Goal: Information Seeking & Learning: Compare options

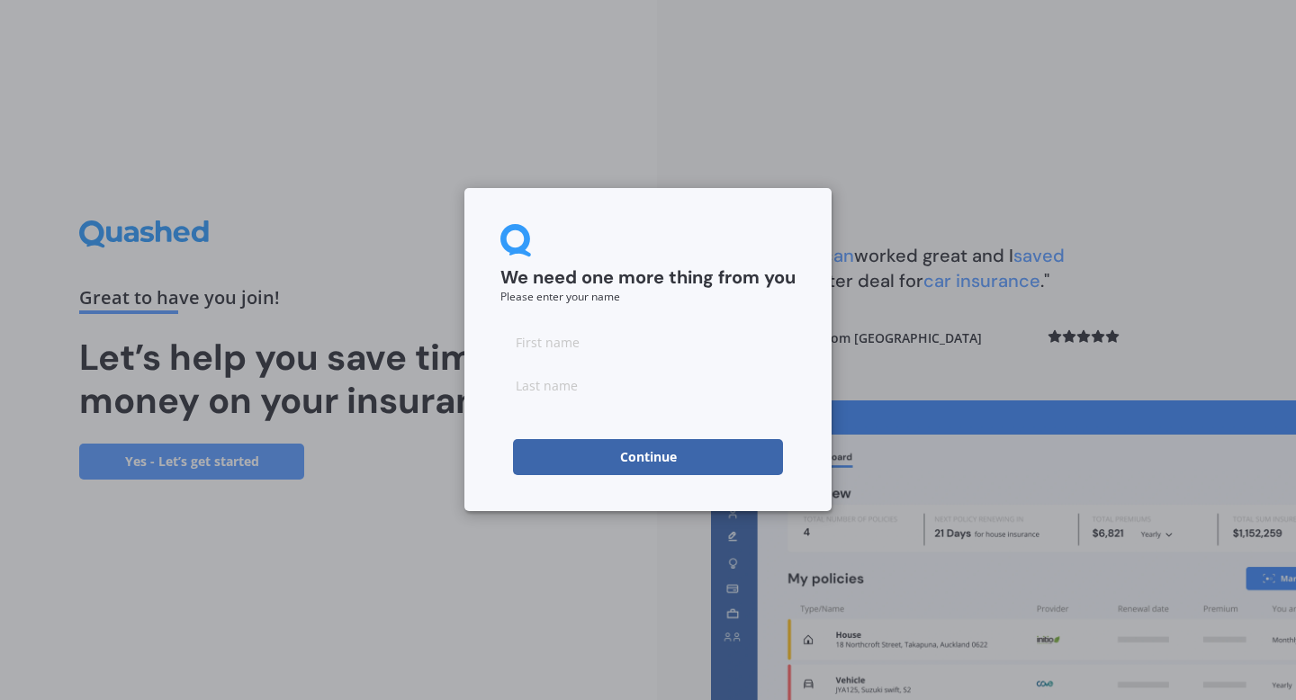
click at [540, 343] on input at bounding box center [647, 342] width 295 height 36
type input "Sachin"
click at [565, 397] on input at bounding box center [647, 385] width 295 height 36
type input "[PERSON_NAME]"
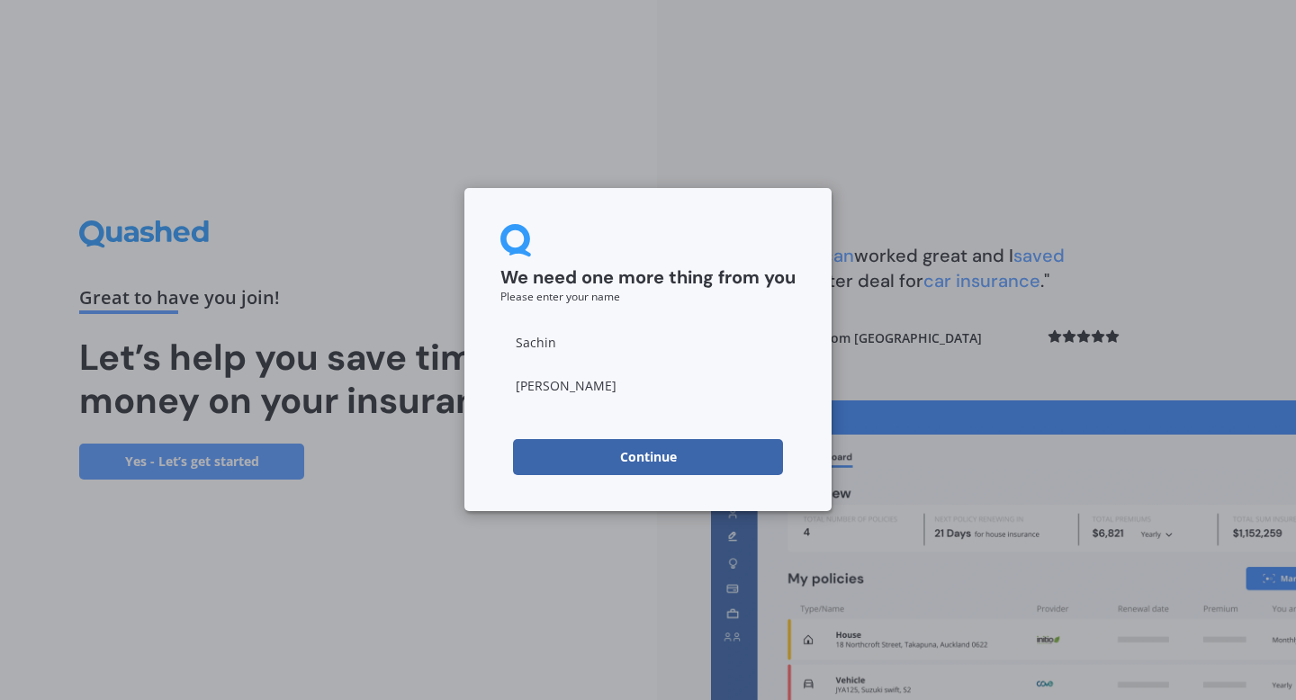
click at [640, 479] on div "We need one more thing from you Please enter your name [PERSON_NAME] Continue" at bounding box center [647, 349] width 367 height 323
click at [643, 466] on button "Continue" at bounding box center [648, 457] width 270 height 36
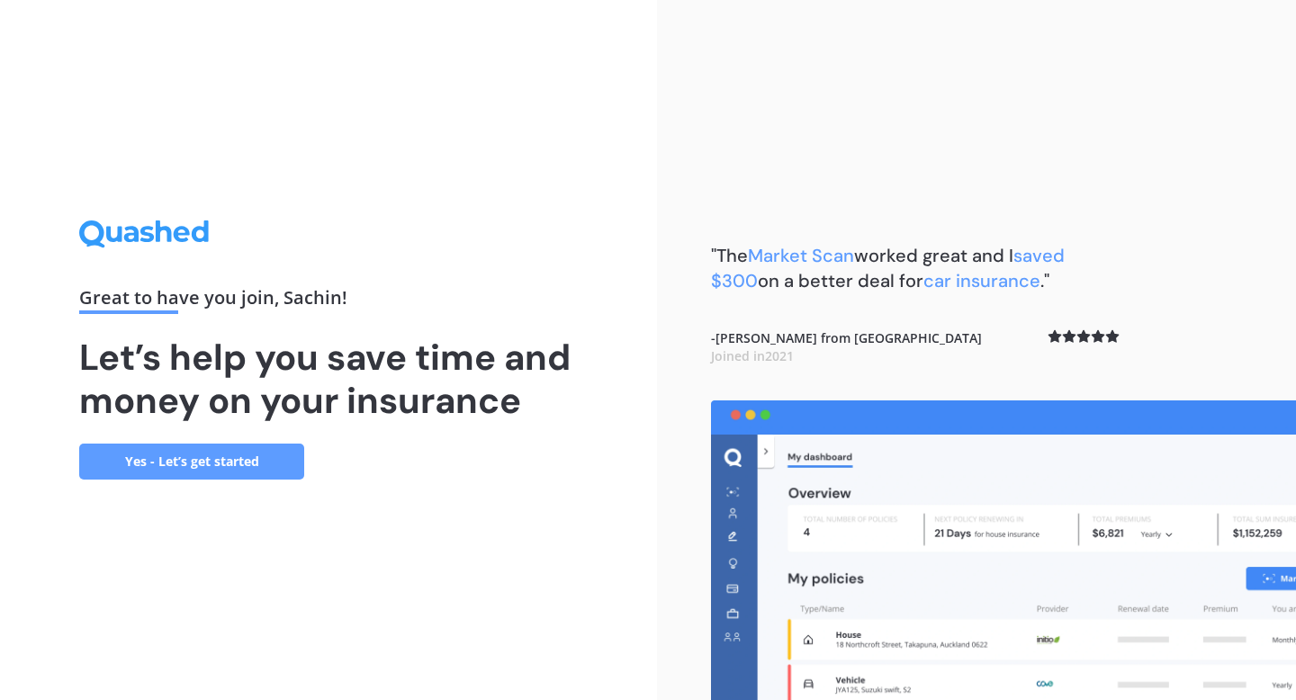
click at [257, 467] on link "Yes - Let’s get started" at bounding box center [191, 462] width 225 height 36
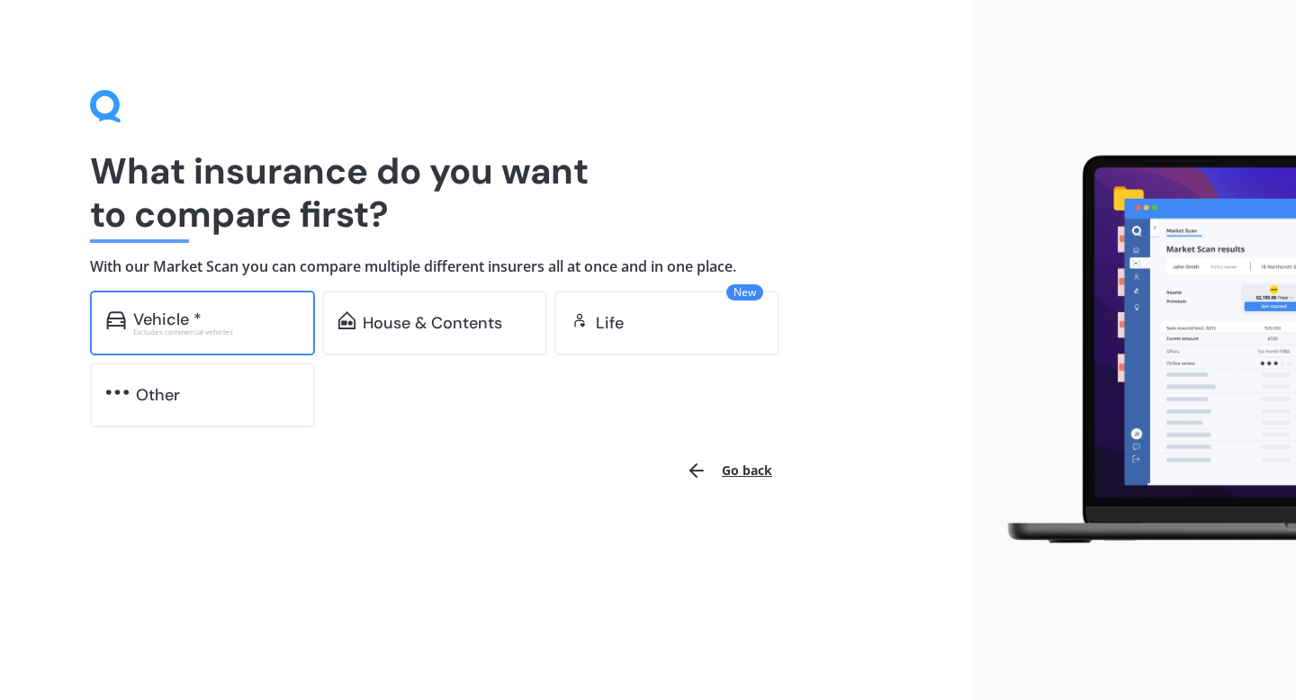
click at [268, 317] on div "Vehicle *" at bounding box center [216, 319] width 166 height 18
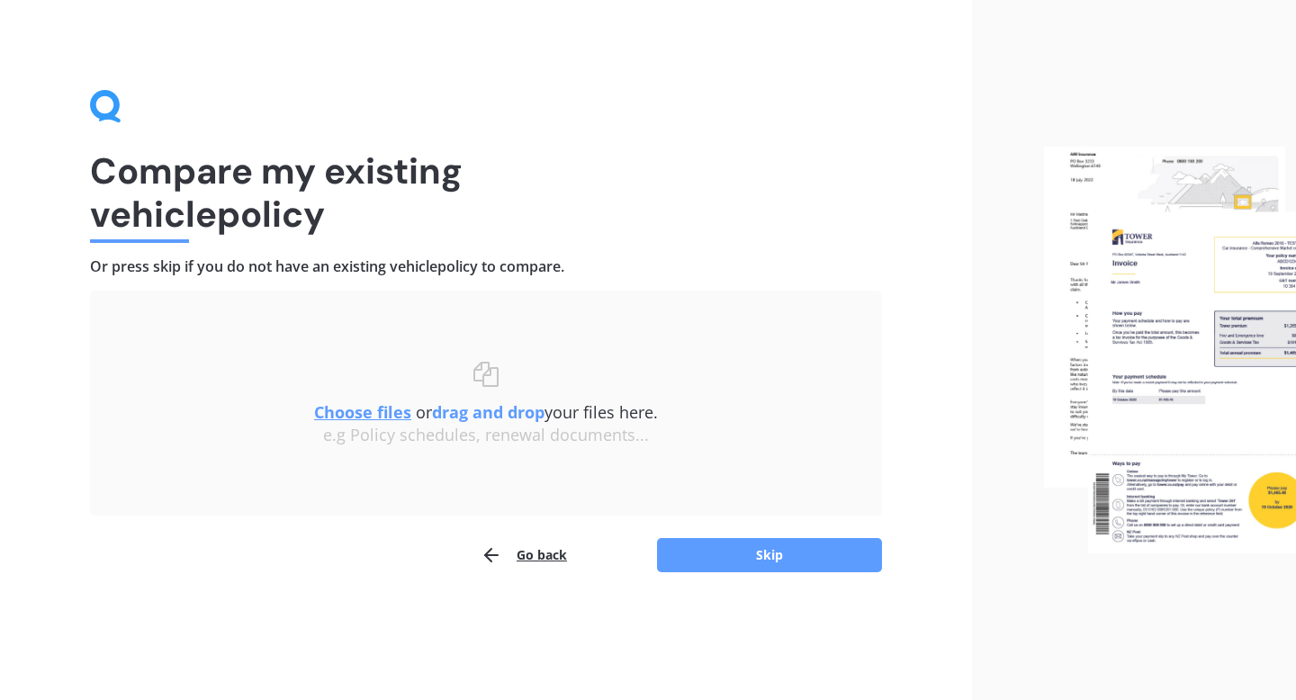
click at [360, 412] on u "Choose files" at bounding box center [362, 412] width 97 height 22
click at [1224, 373] on img at bounding box center [1170, 350] width 252 height 407
click at [1169, 513] on img at bounding box center [1170, 350] width 252 height 407
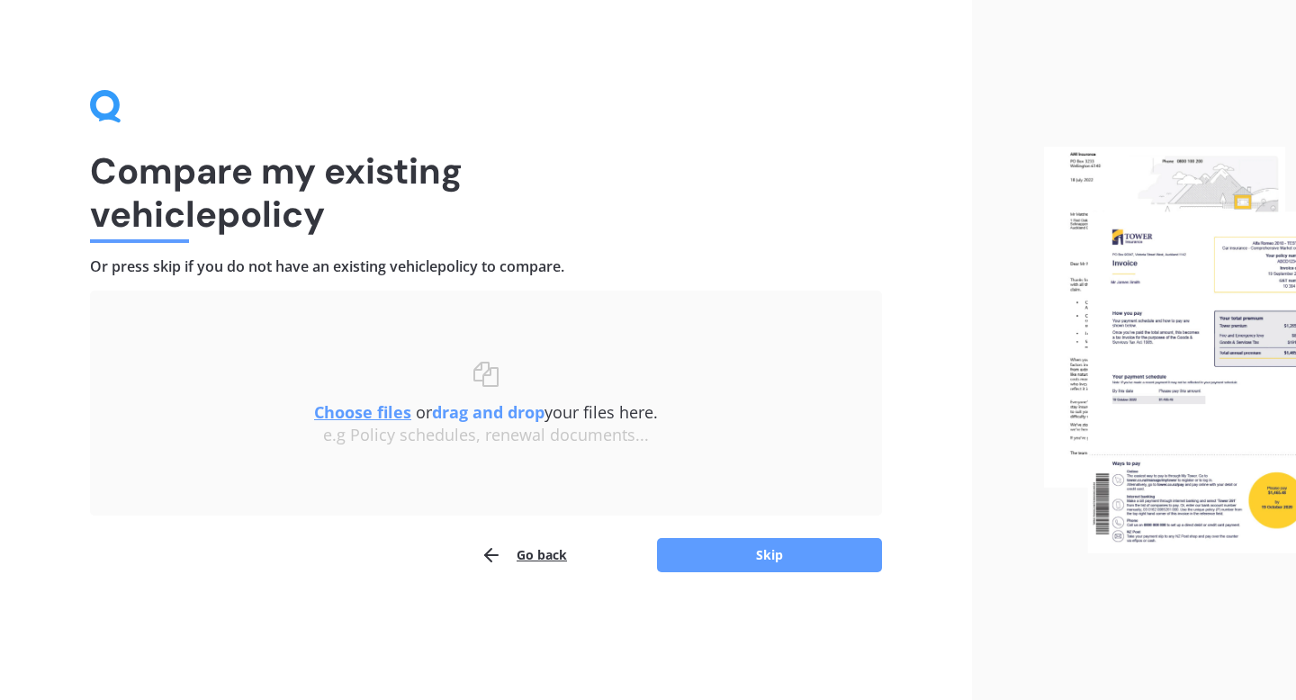
click at [366, 417] on u "Choose files" at bounding box center [362, 412] width 97 height 22
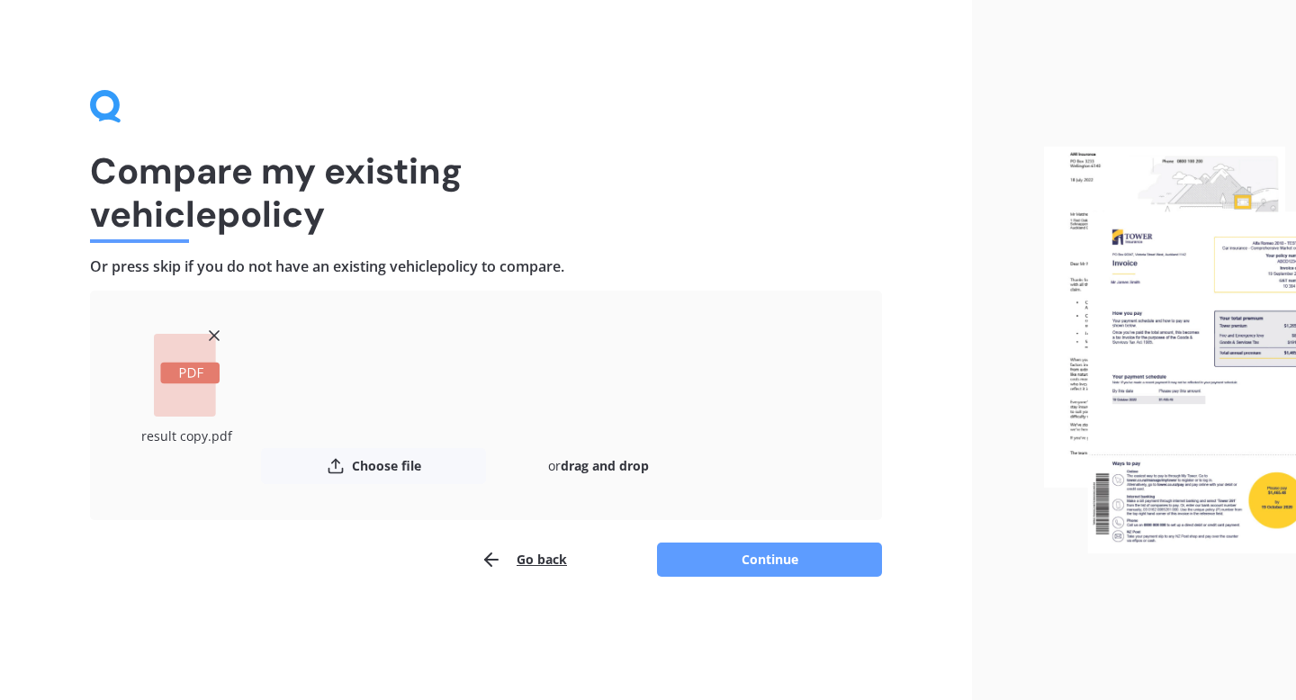
click at [535, 510] on div "Uploading result copy.pdf Choose file or drag and drop The file name already ex…" at bounding box center [486, 405] width 792 height 229
click at [672, 557] on button "Continue" at bounding box center [769, 560] width 225 height 34
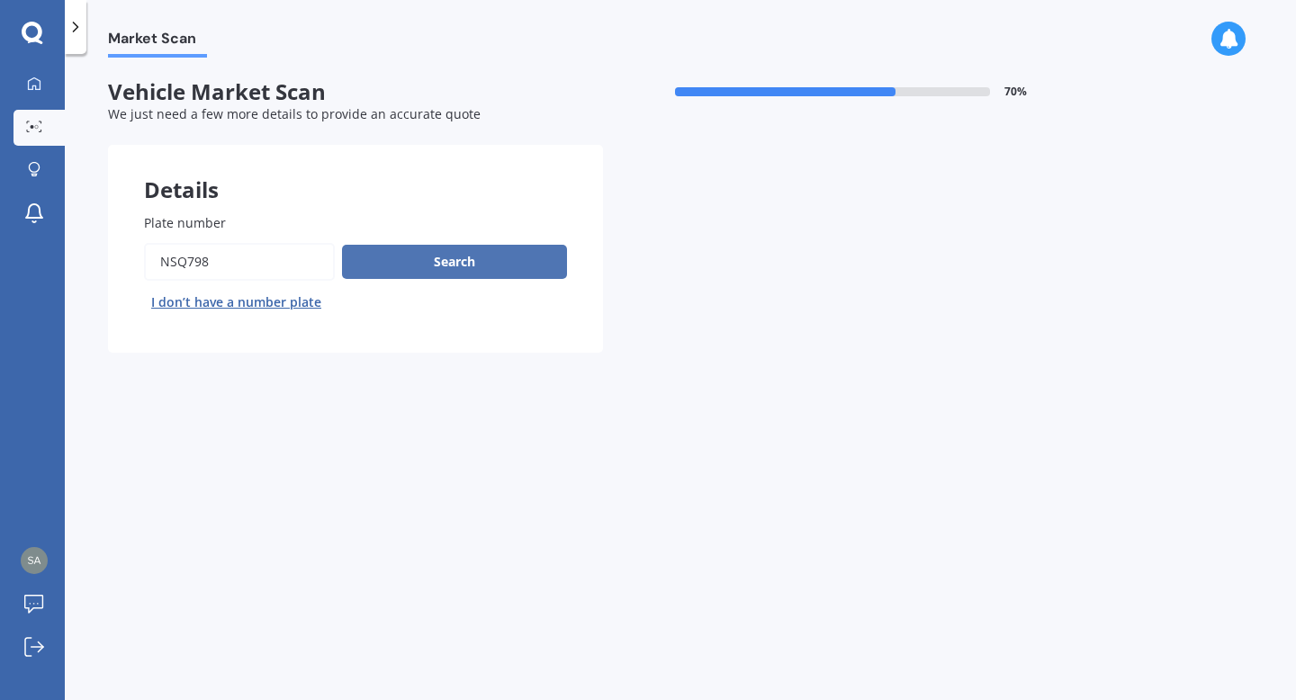
click at [397, 261] on button "Search" at bounding box center [454, 262] width 225 height 34
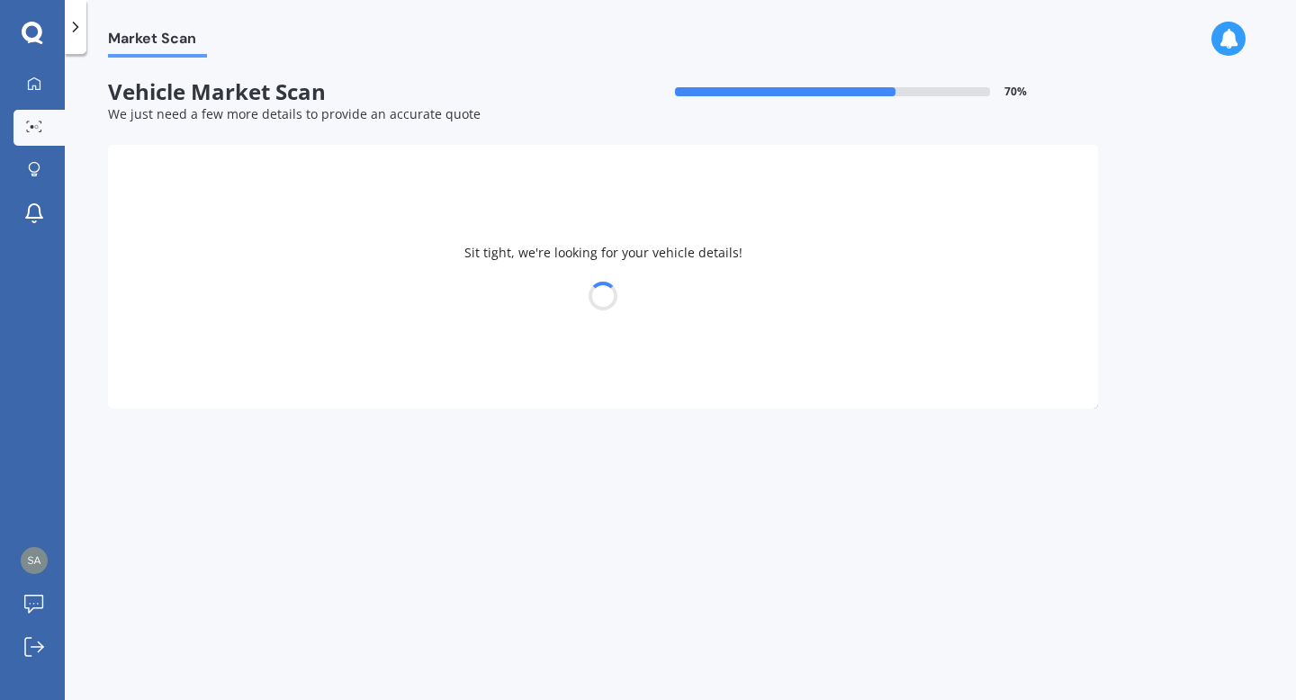
select select "MAZDA"
select select "DEMIO"
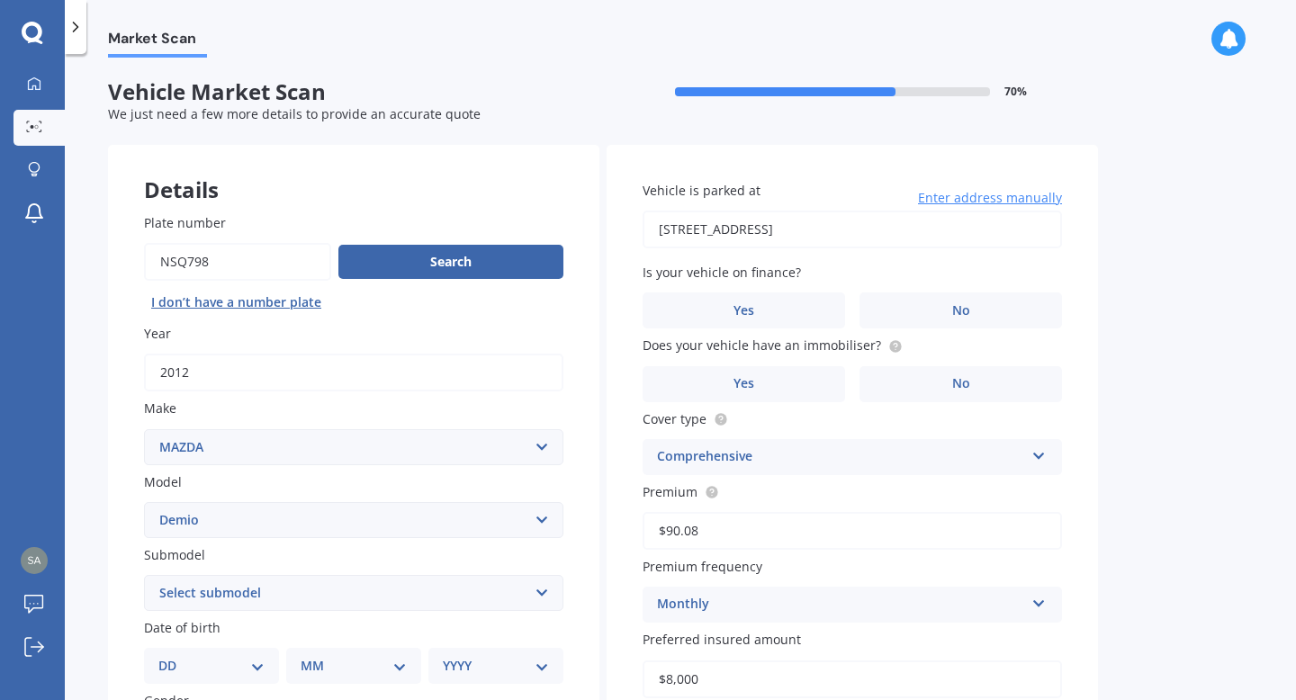
click at [50, 422] on div "My Dashboard Market Scan Explore insurance Notifications [PERSON_NAME] Submit f…" at bounding box center [32, 383] width 65 height 633
click at [1255, 364] on div "Market Scan Vehicle Market Scan 70 % We just need a few more details to provide…" at bounding box center [680, 381] width 1231 height 646
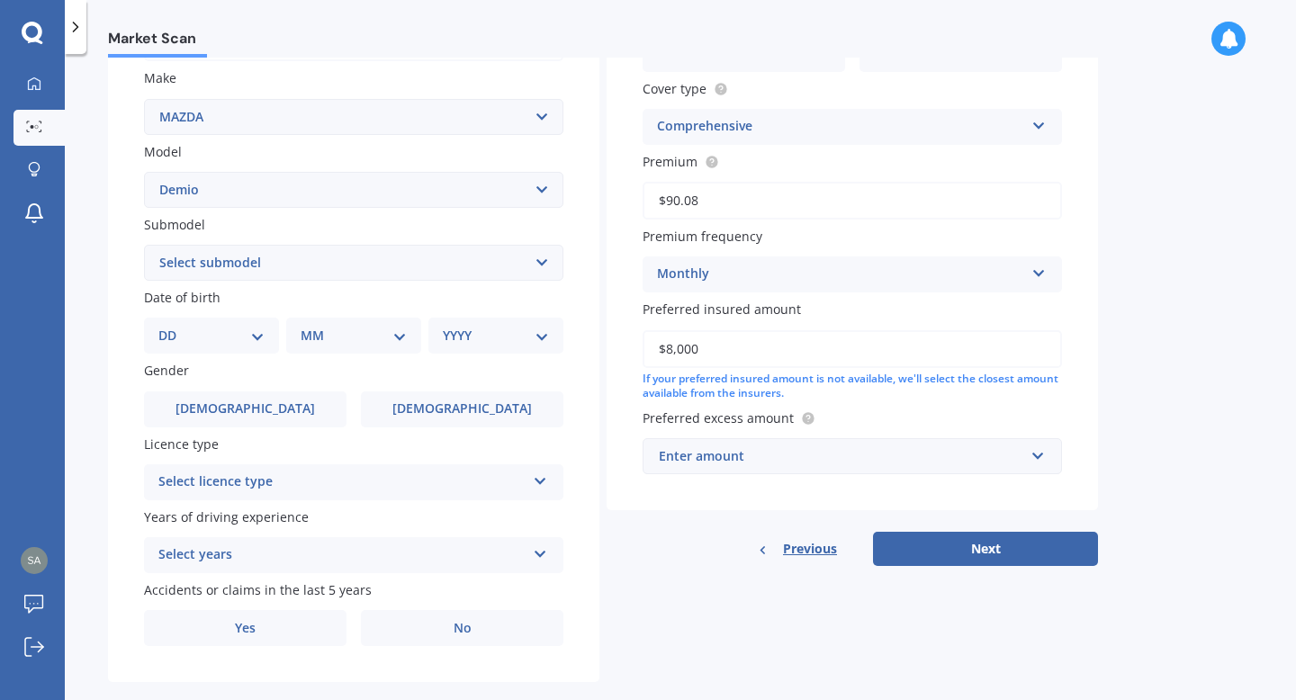
scroll to position [327, 0]
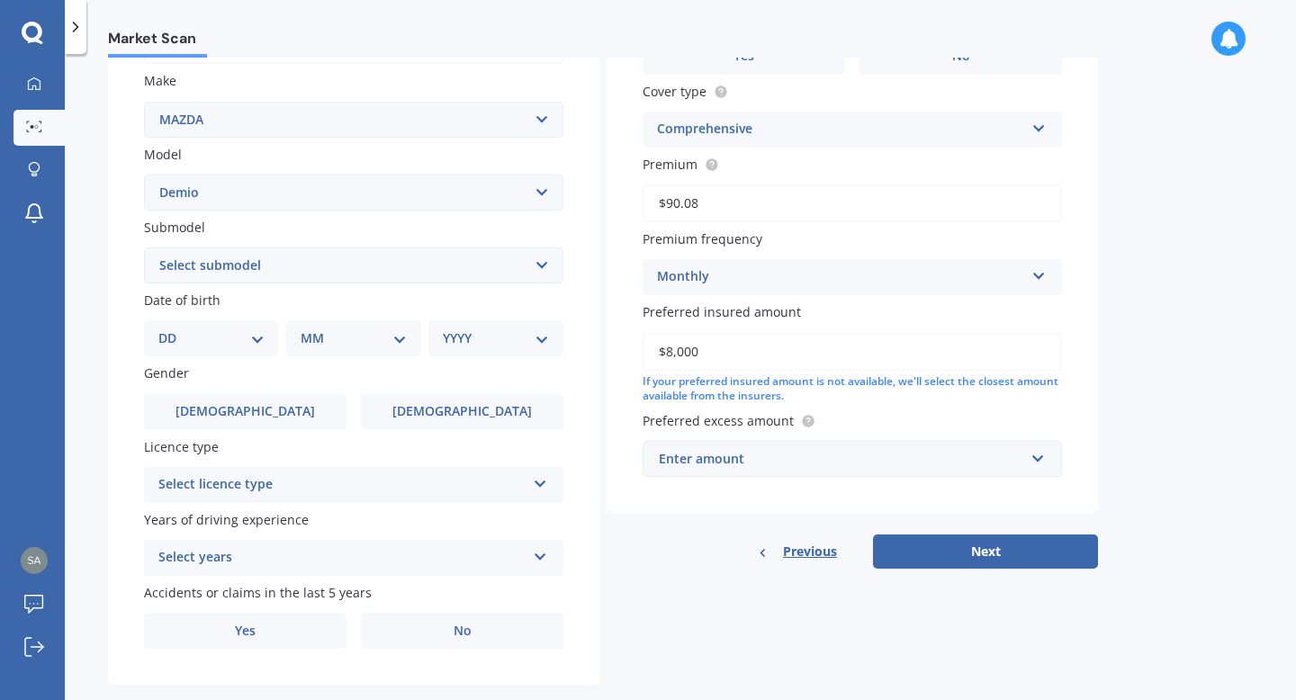
click at [475, 550] on div "Select years" at bounding box center [341, 558] width 367 height 22
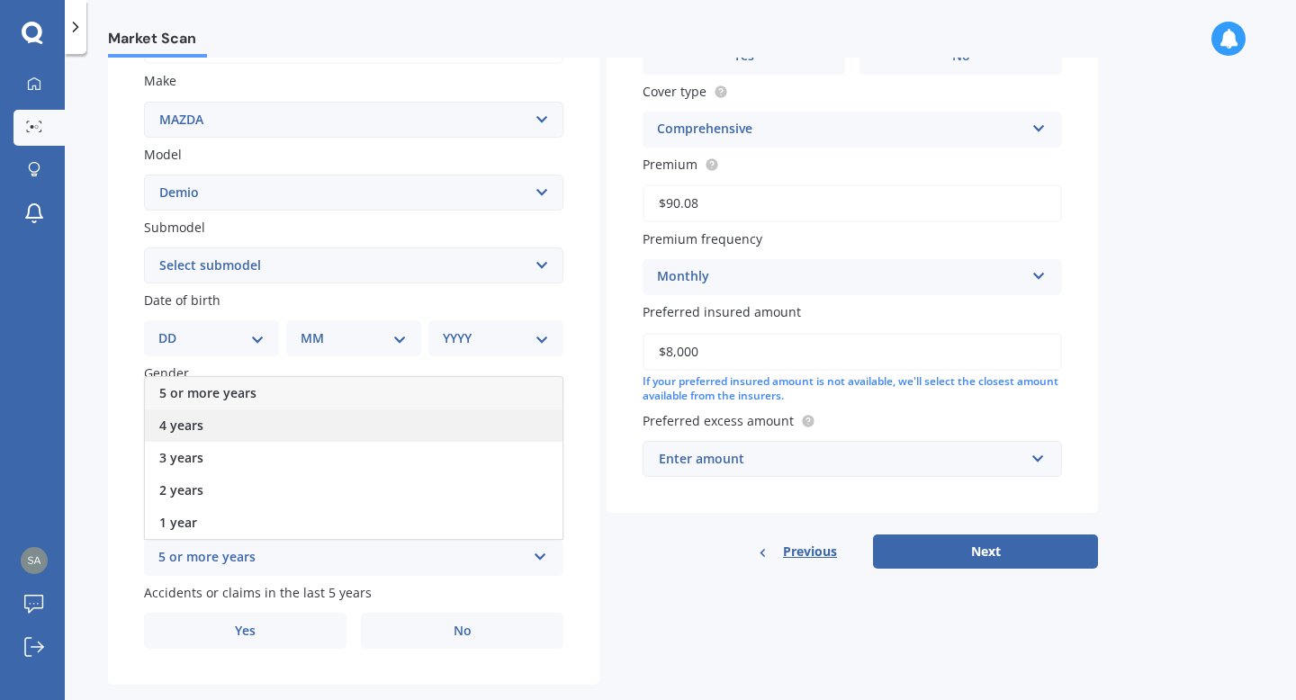
click at [368, 437] on div "4 years" at bounding box center [353, 425] width 417 height 32
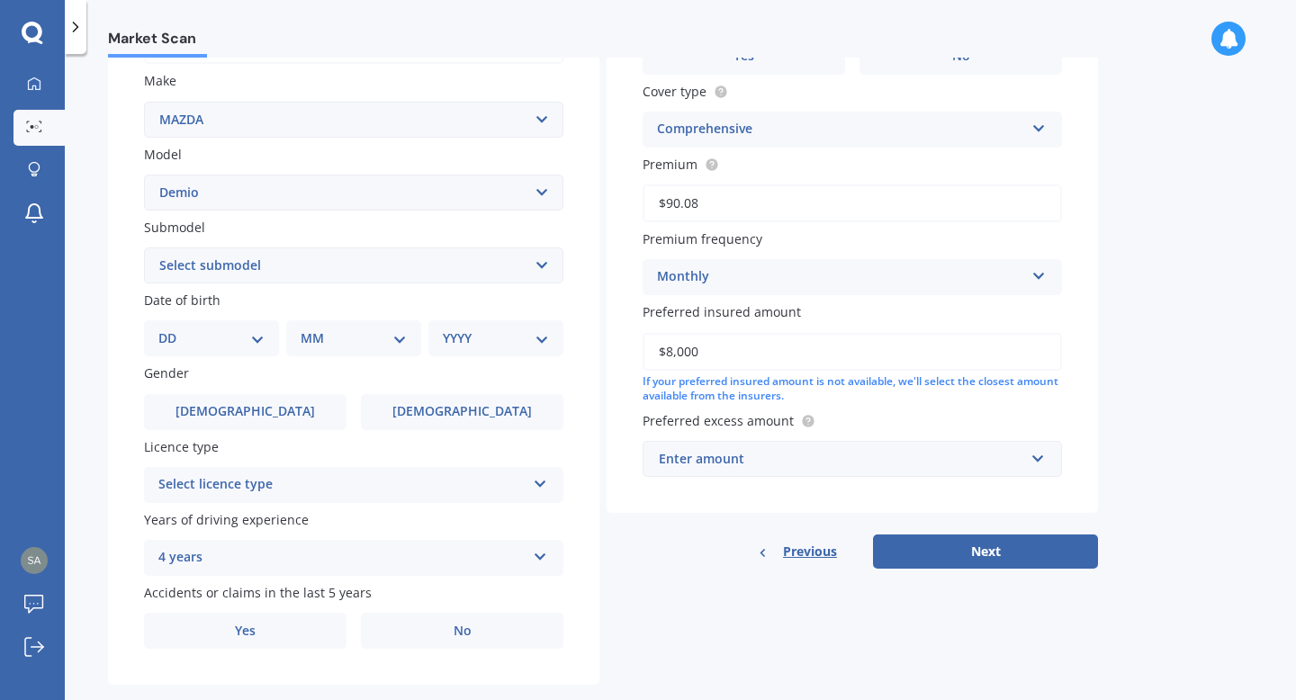
click at [233, 481] on div "Select licence type" at bounding box center [341, 485] width 367 height 22
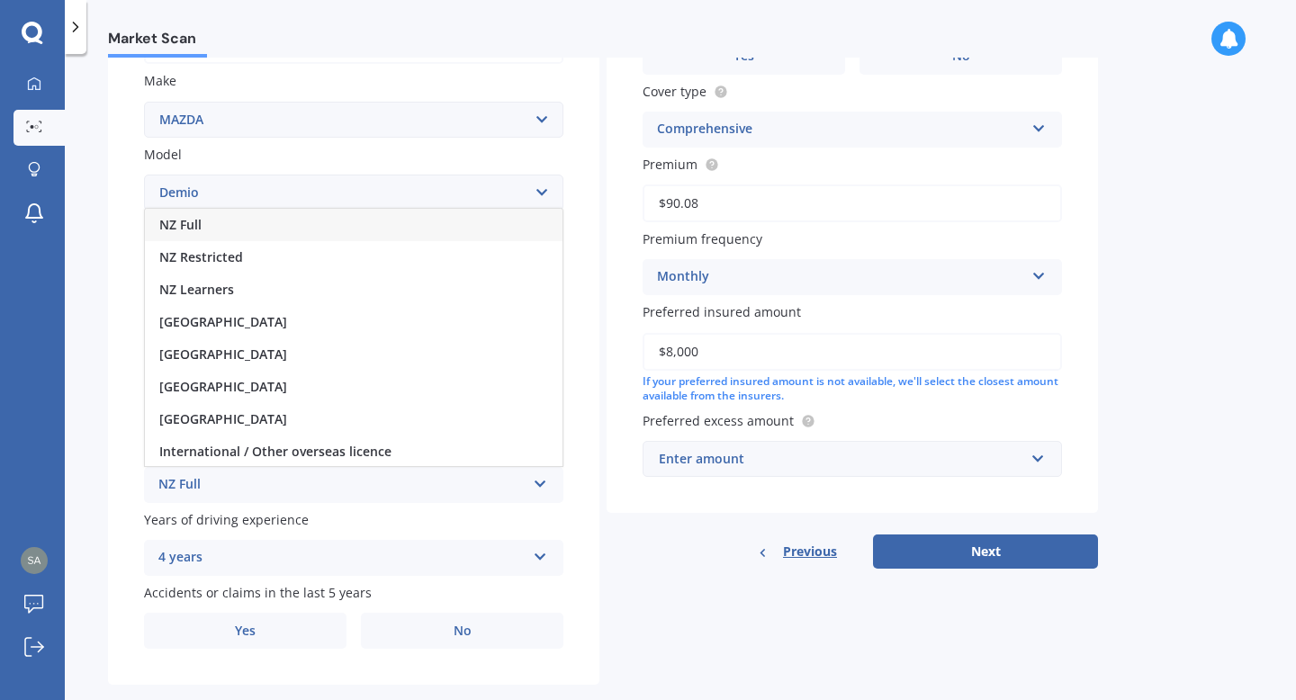
click at [228, 221] on div "NZ Full" at bounding box center [353, 225] width 417 height 32
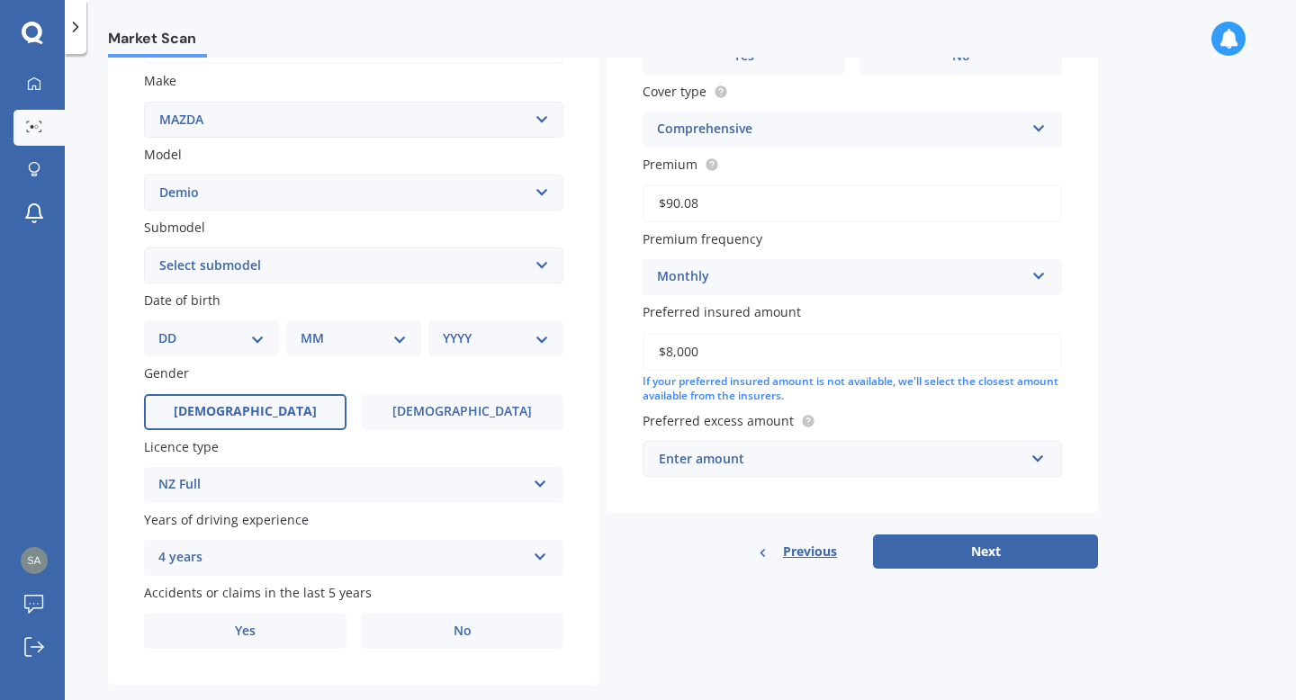
click at [257, 419] on span "[DEMOGRAPHIC_DATA]" at bounding box center [245, 411] width 143 height 15
click at [0, 0] on input "[DEMOGRAPHIC_DATA]" at bounding box center [0, 0] width 0 height 0
click at [85, 339] on div "Market Scan Vehicle Market Scan 70 % We just need a few more details to provide…" at bounding box center [680, 381] width 1231 height 646
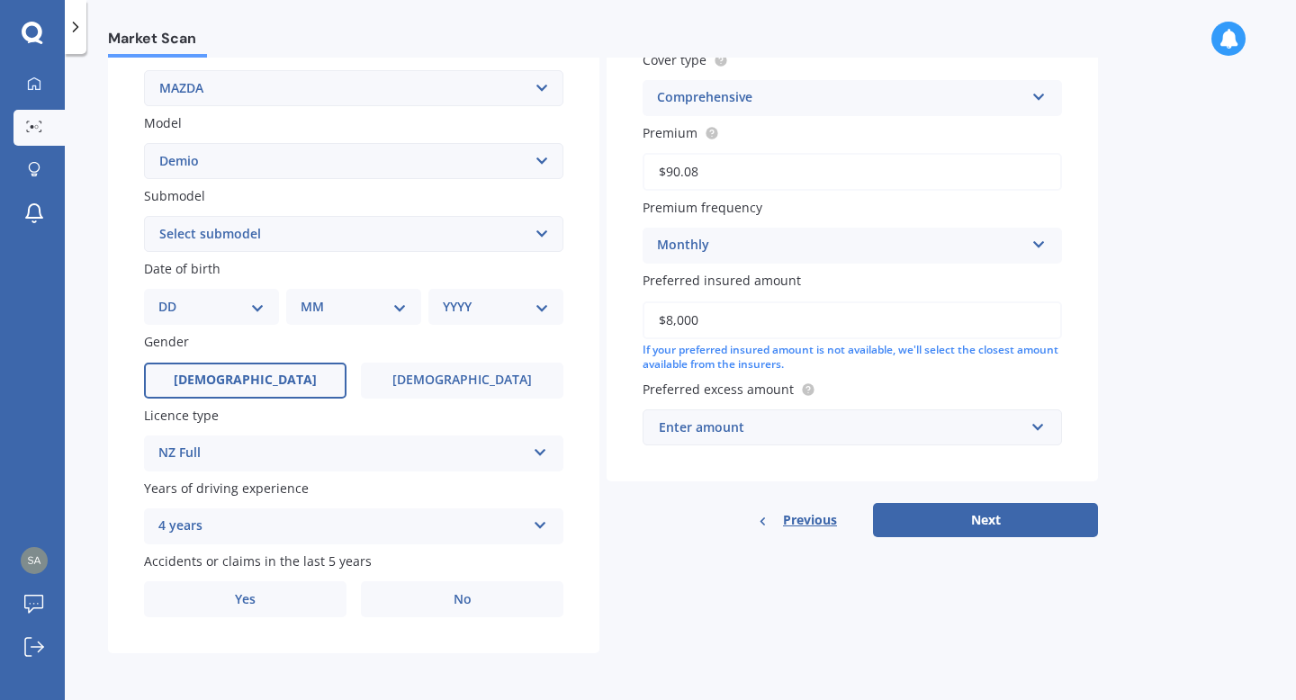
scroll to position [363, 0]
click at [445, 612] on label "No" at bounding box center [462, 599] width 202 height 36
click at [0, 0] on input "No" at bounding box center [0, 0] width 0 height 0
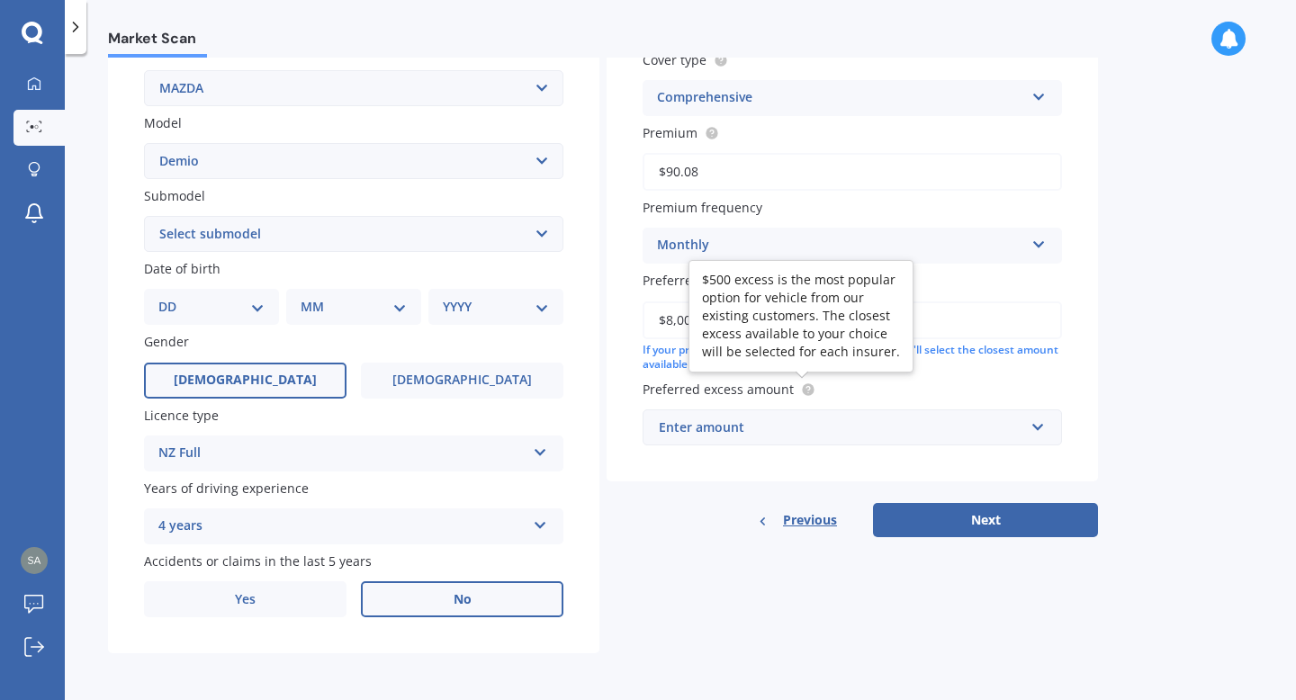
click at [806, 387] on icon at bounding box center [808, 389] width 4 height 4
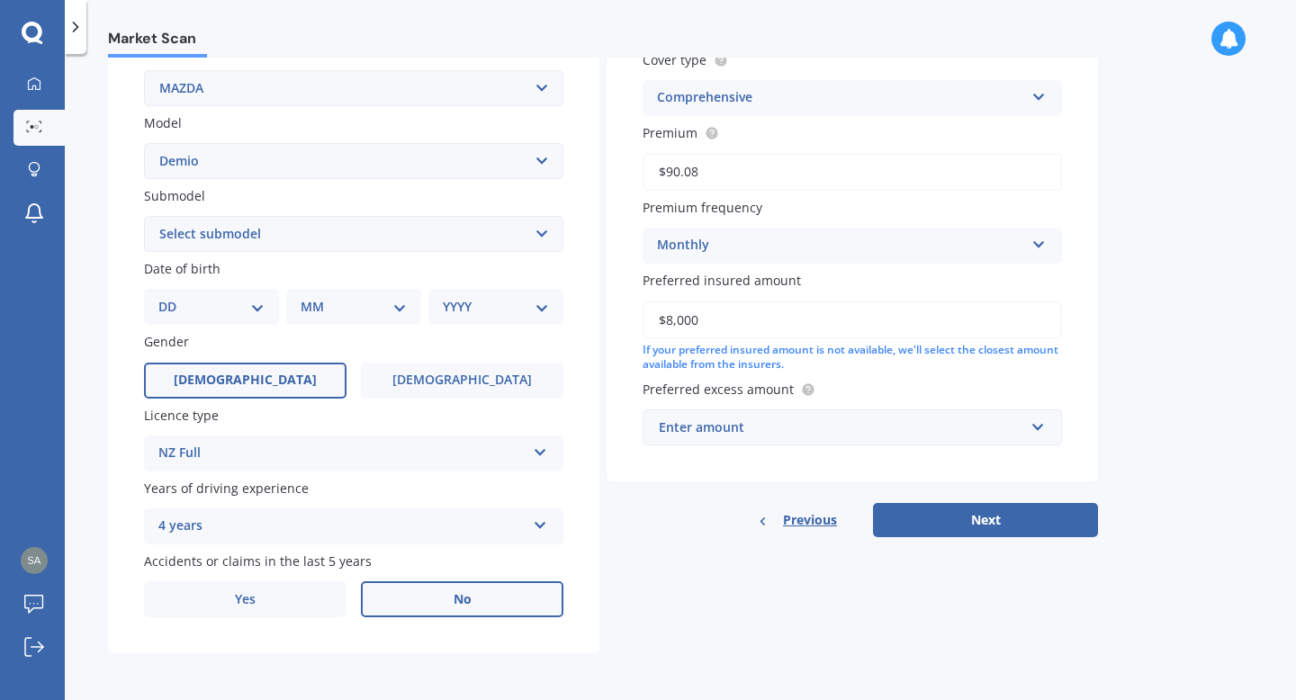
click at [582, 197] on div "Plate number Search I don’t have a number plate Year [DATE] Make Select make AC…" at bounding box center [353, 236] width 491 height 836
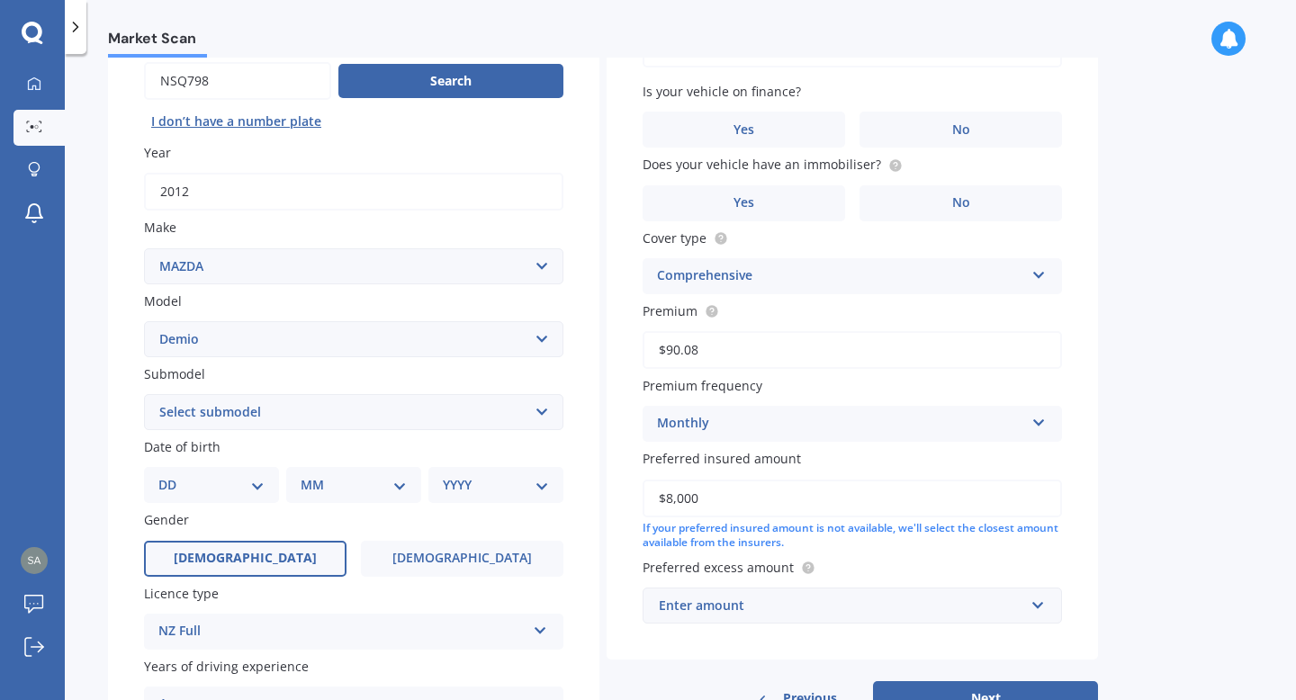
scroll to position [216, 0]
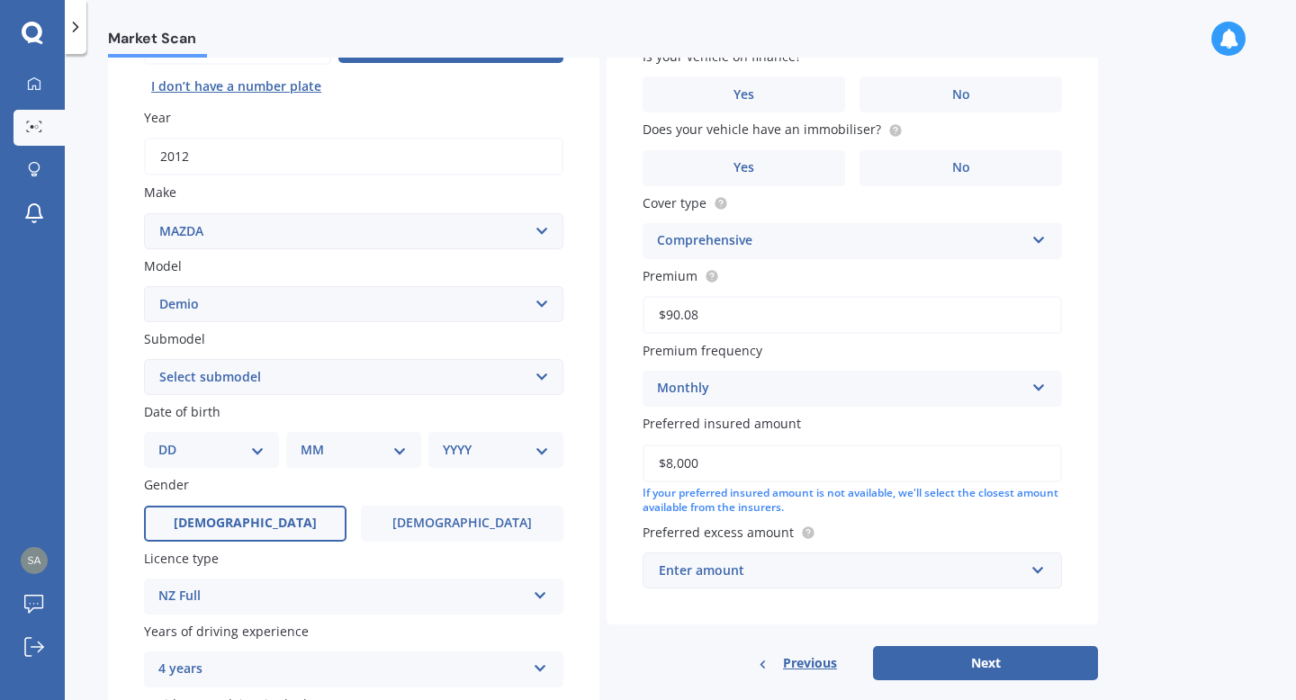
click at [521, 393] on select "Select submodel (All) Diesel Petrol XD Touring Turbo Diesel" at bounding box center [353, 377] width 419 height 36
click at [144, 361] on select "Select submodel (All) Diesel Petrol XD Touring Turbo Diesel" at bounding box center [353, 377] width 419 height 36
click at [313, 394] on select "Select submodel (All) Diesel Petrol XD Touring Turbo Diesel" at bounding box center [353, 377] width 419 height 36
click at [144, 361] on select "Select submodel (All) Diesel Petrol XD Touring Turbo Diesel" at bounding box center [353, 377] width 419 height 36
click at [253, 382] on select "Select submodel (All) Diesel Petrol XD Touring Turbo Diesel" at bounding box center [353, 377] width 419 height 36
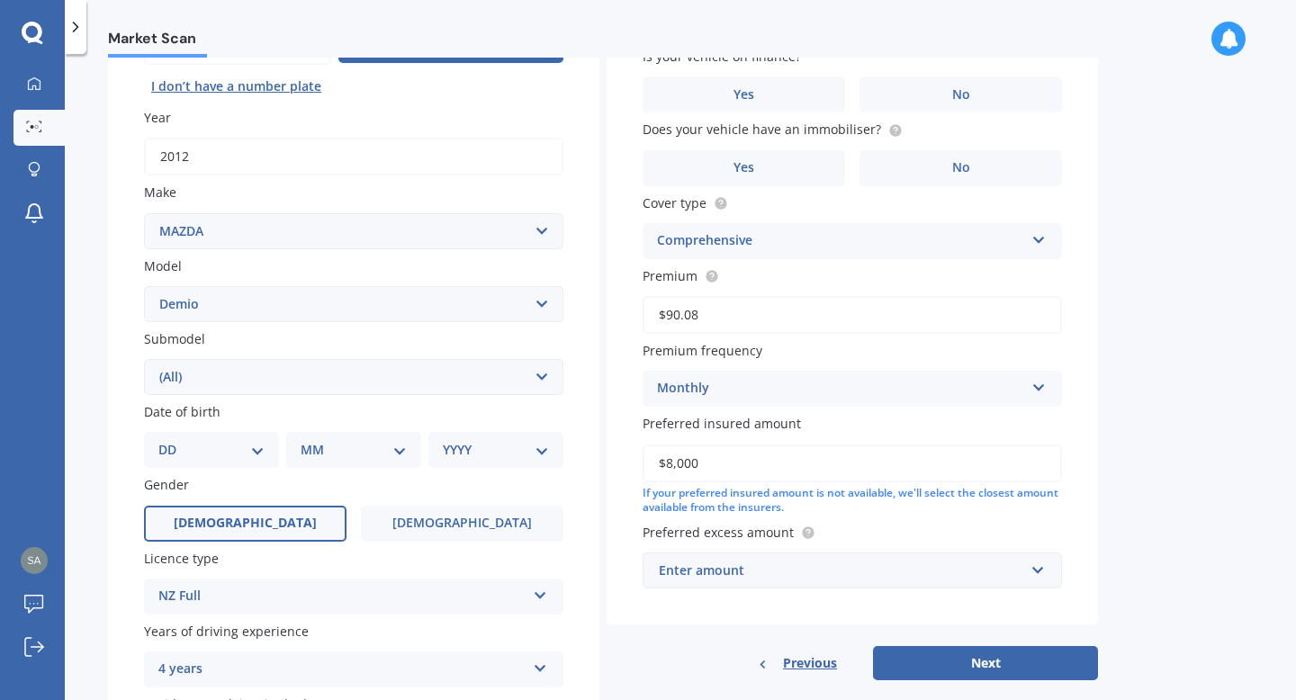
select select "PETROL"
click at [144, 361] on select "Select submodel (All) Diesel Petrol XD Touring Turbo Diesel" at bounding box center [353, 377] width 419 height 36
click at [236, 457] on select "DD 01 02 03 04 05 06 07 08 09 10 11 12 13 14 15 16 17 18 19 20 21 22 23 24 25 2…" at bounding box center [211, 450] width 106 height 20
click at [114, 491] on div "Plate number Search I don’t have a number plate Year [DATE] Make Select make AC…" at bounding box center [353, 379] width 491 height 836
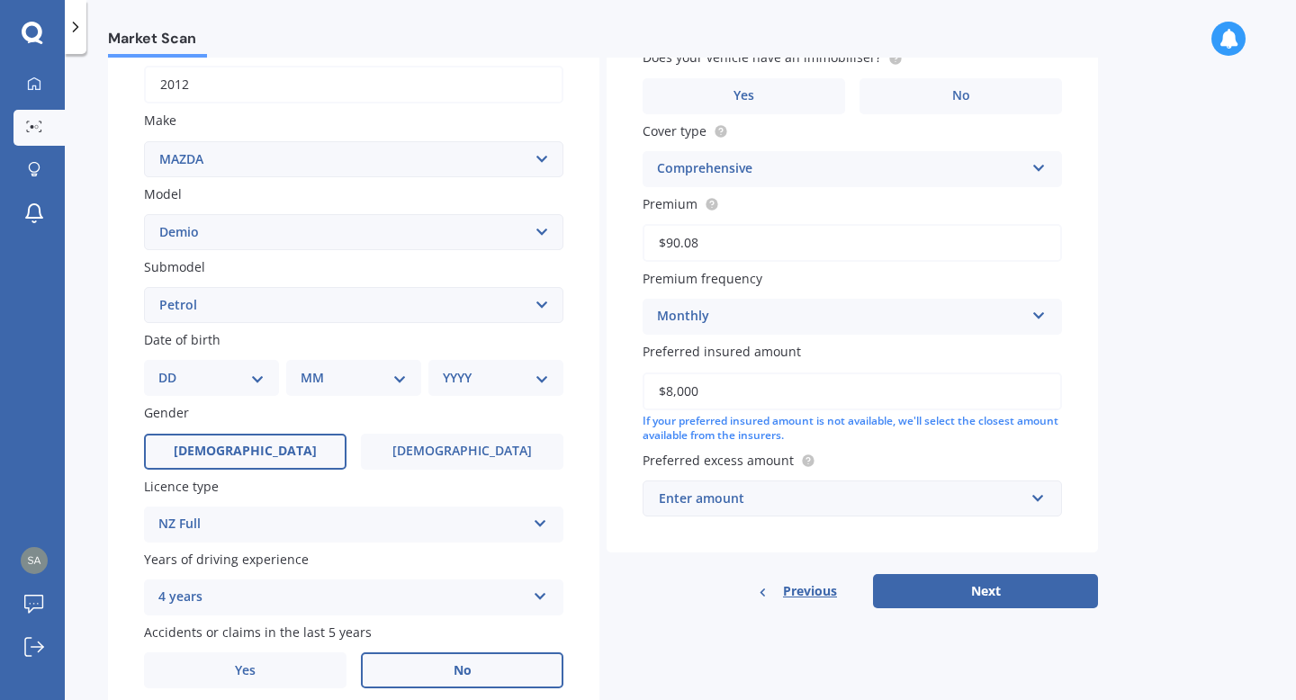
scroll to position [324, 0]
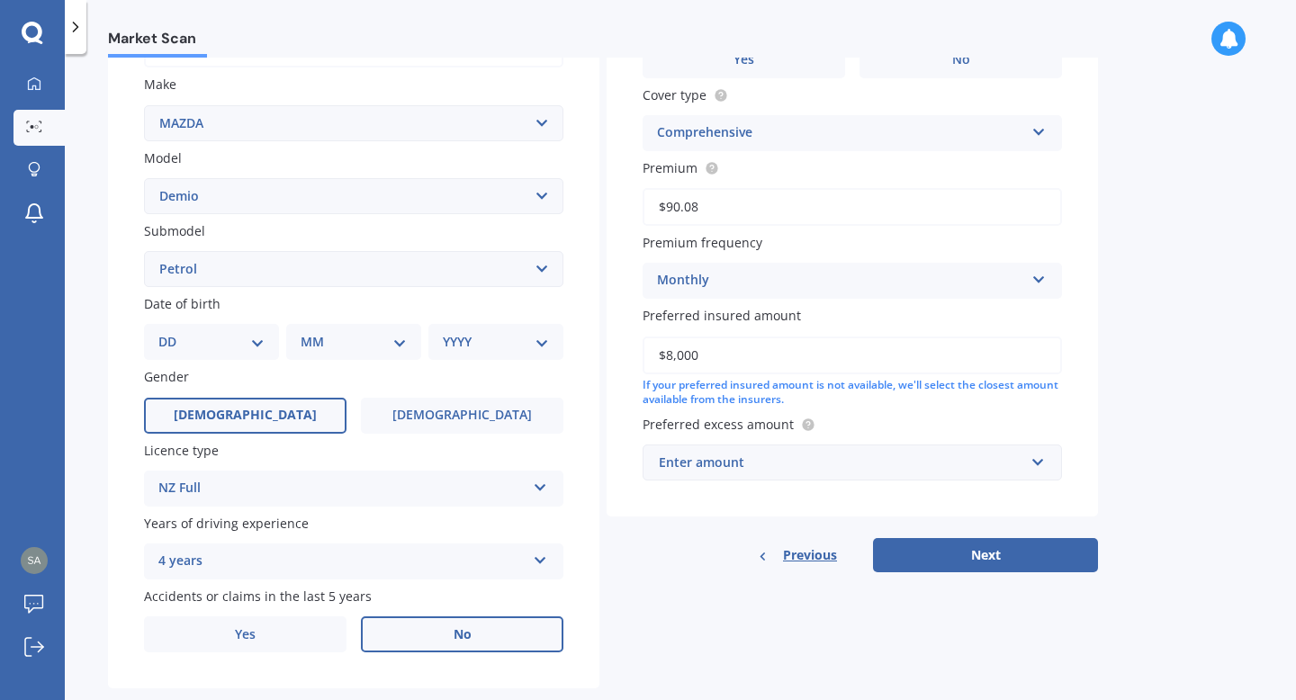
click at [287, 429] on label "[DEMOGRAPHIC_DATA]" at bounding box center [245, 416] width 202 height 36
click at [0, 0] on input "[DEMOGRAPHIC_DATA]" at bounding box center [0, 0] width 0 height 0
click at [223, 360] on div "DD 01 02 03 04 05 06 07 08 09 10 11 12 13 14 15 16 17 18 19 20 21 22 23 24 25 2…" at bounding box center [211, 342] width 135 height 36
click at [225, 352] on select "DD 01 02 03 04 05 06 07 08 09 10 11 12 13 14 15 16 17 18 19 20 21 22 23 24 25 2…" at bounding box center [211, 342] width 106 height 20
select select "15"
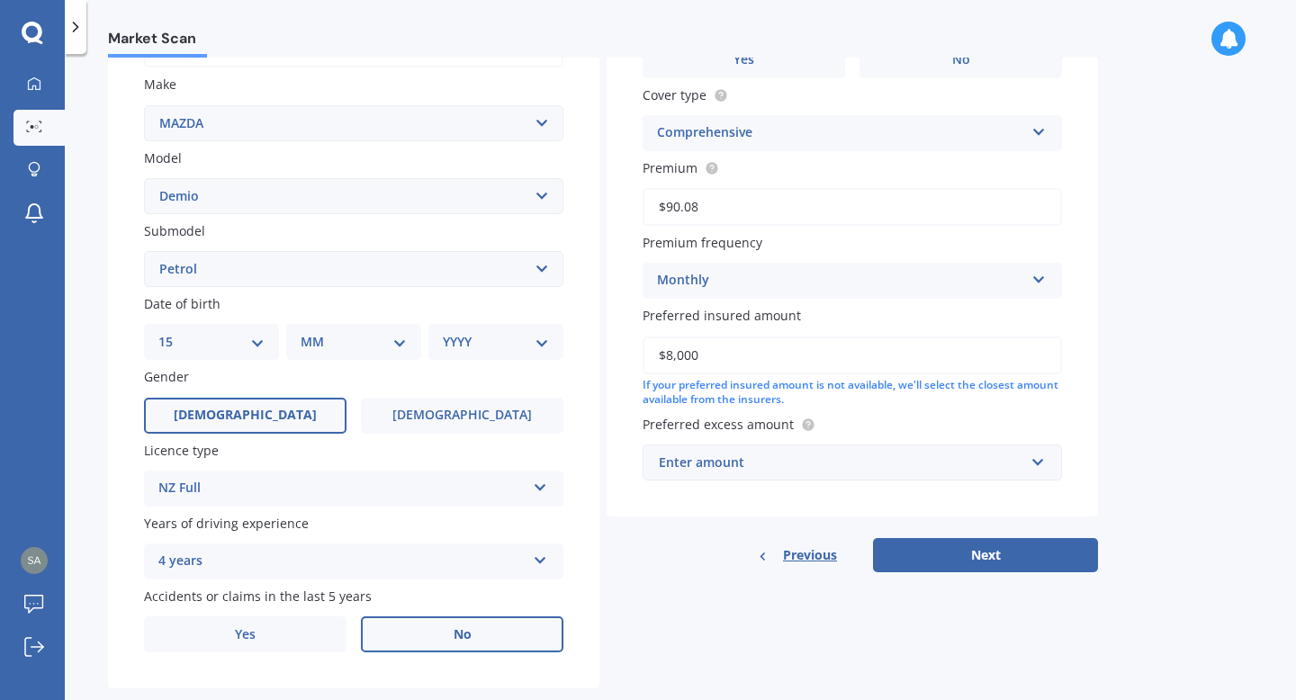
click at [173, 335] on select "DD 01 02 03 04 05 06 07 08 09 10 11 12 13 14 15 16 17 18 19 20 21 22 23 24 25 2…" at bounding box center [211, 342] width 106 height 20
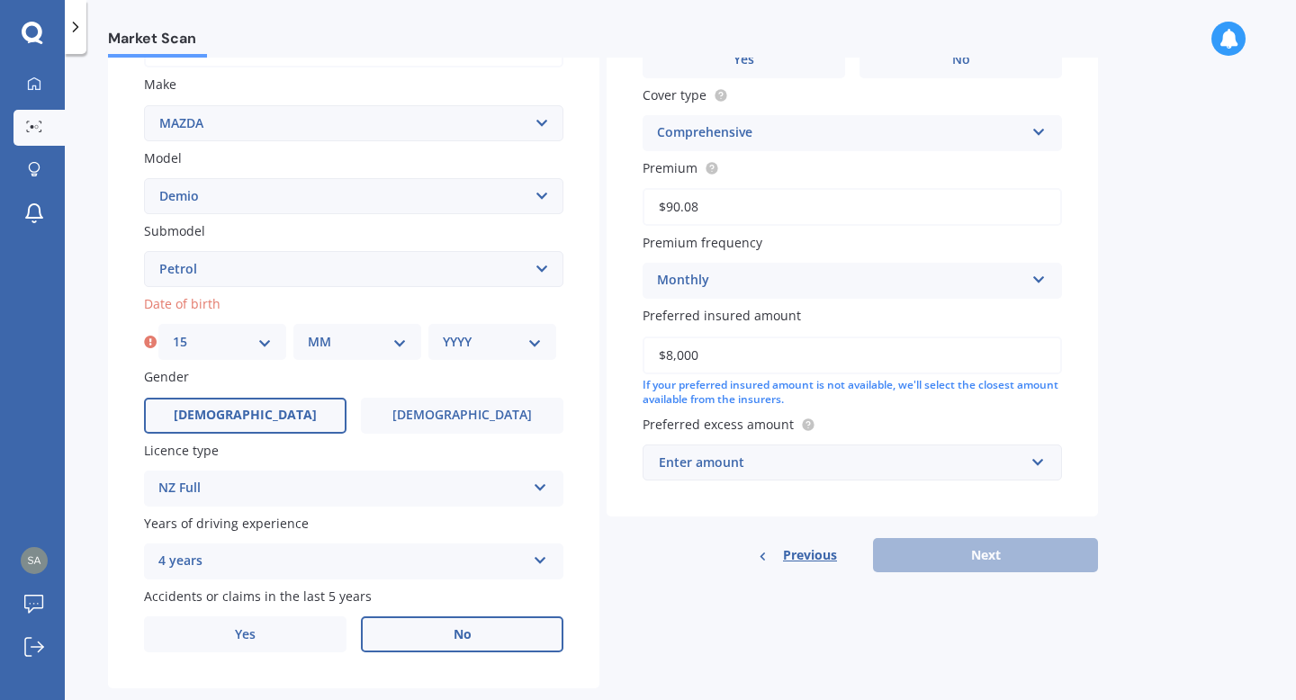
click at [328, 339] on select "MM 01 02 03 04 05 06 07 08 09 10 11 12" at bounding box center [357, 342] width 99 height 20
select select "07"
click at [308, 335] on select "MM 01 02 03 04 05 06 07 08 09 10 11 12" at bounding box center [357, 342] width 99 height 20
click at [465, 345] on select "YYYY 2025 2024 2023 2022 2021 2020 2019 2018 2017 2016 2015 2014 2013 2012 2011…" at bounding box center [492, 342] width 99 height 20
click at [89, 476] on div "Market Scan Vehicle Market Scan 70 % We just need a few more details to provide…" at bounding box center [680, 381] width 1231 height 646
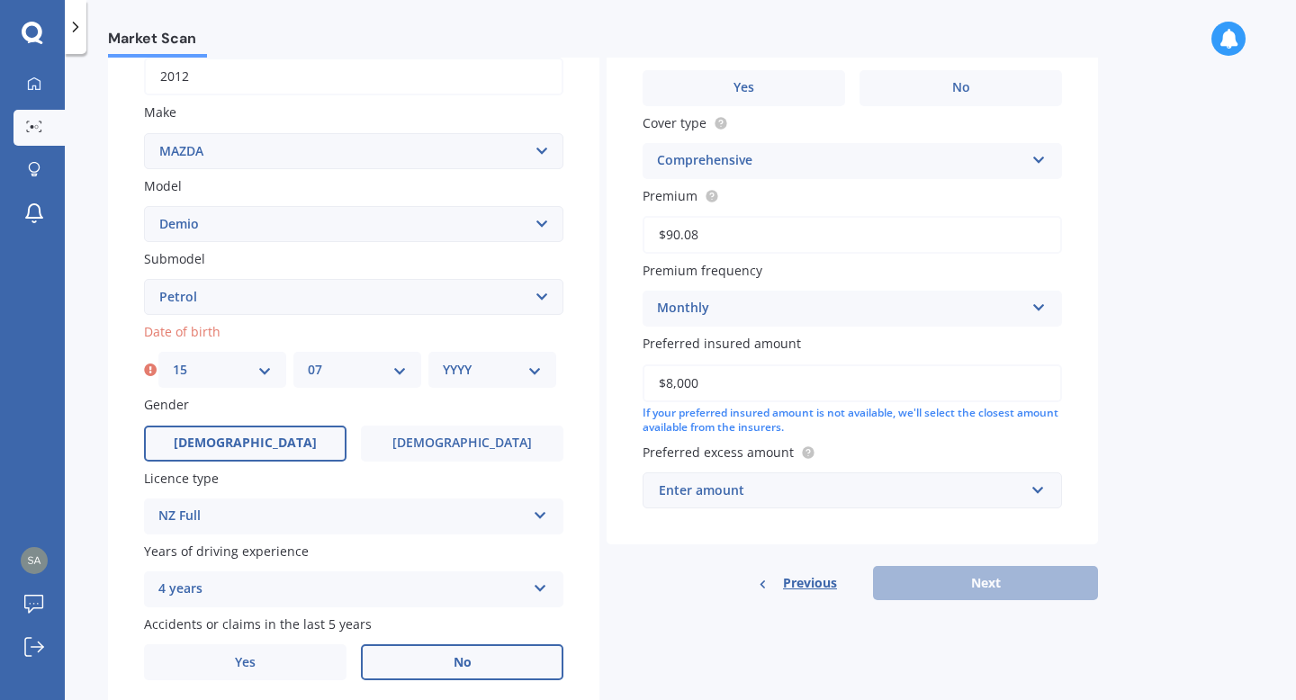
scroll to position [363, 0]
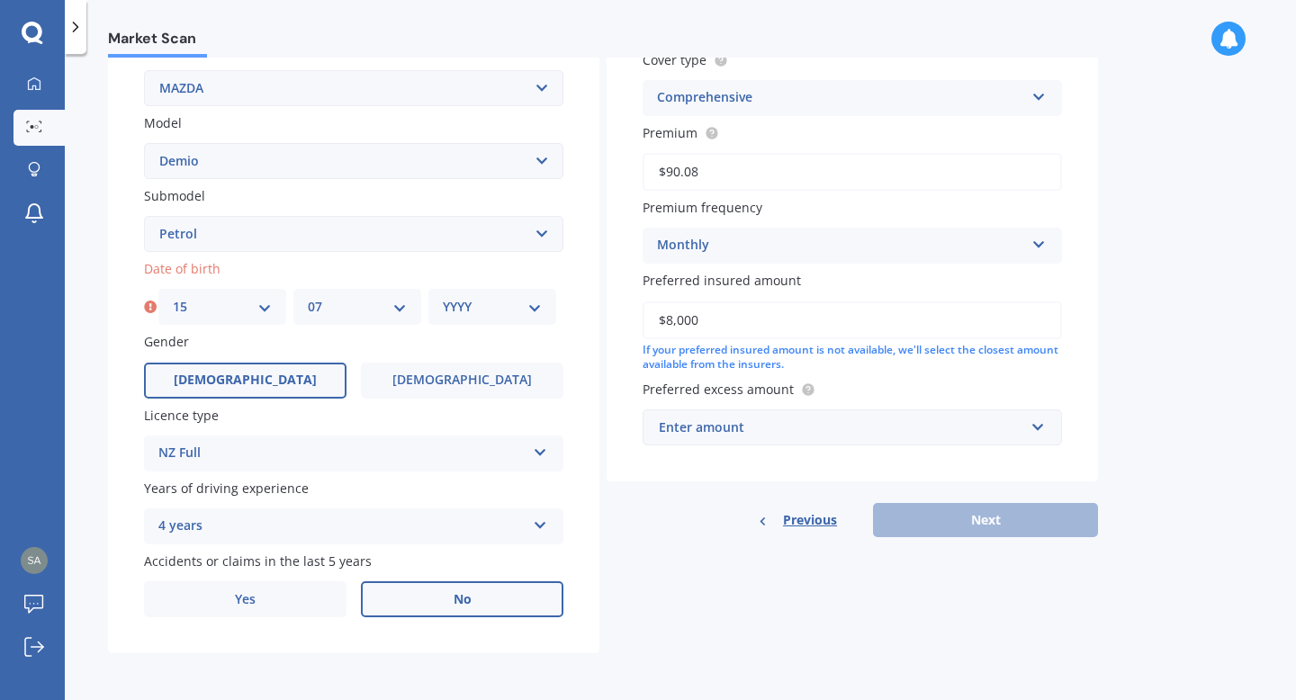
click at [148, 302] on icon at bounding box center [150, 307] width 13 height 18
click at [154, 313] on icon at bounding box center [150, 307] width 13 height 18
click at [153, 309] on icon at bounding box center [150, 307] width 13 height 18
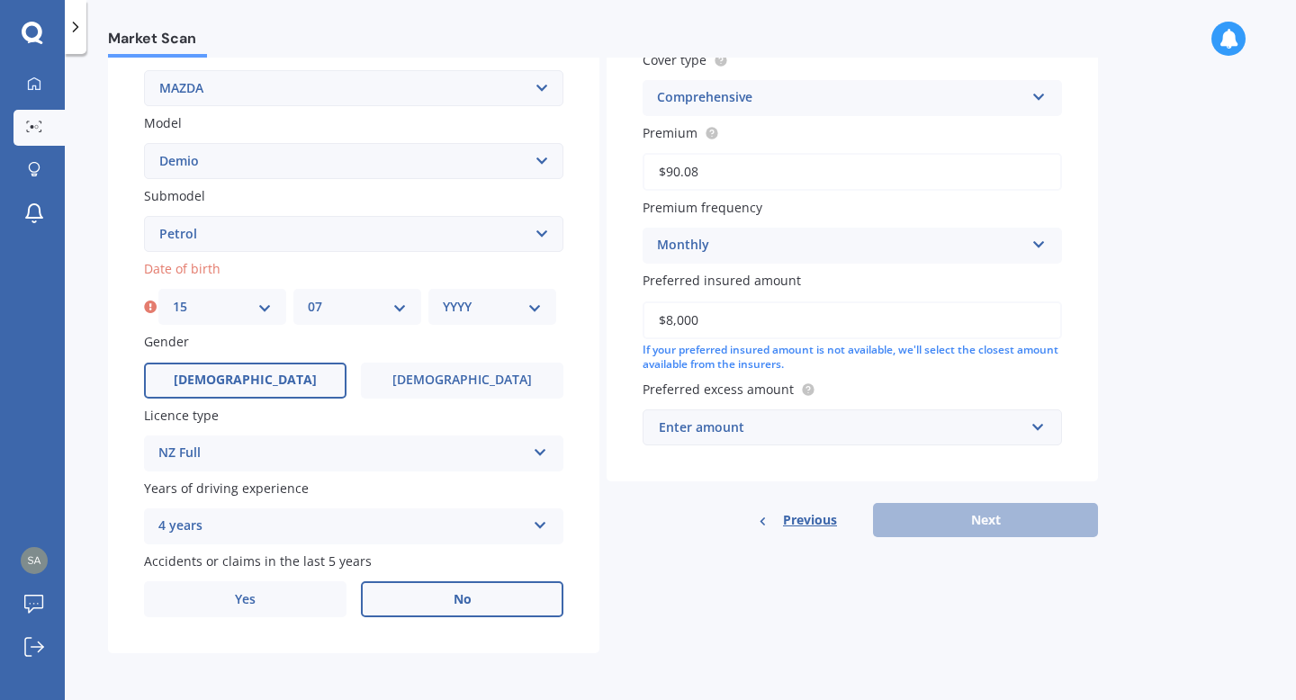
click at [153, 309] on icon at bounding box center [150, 307] width 13 height 18
click at [433, 293] on div "YYYY 2025 2024 2023 2022 2021 2020 2019 2018 2017 2016 2015 2014 2013 2012 2011…" at bounding box center [492, 307] width 128 height 36
click at [471, 301] on select "YYYY 2025 2024 2023 2022 2021 2020 2019 2018 2017 2016 2015 2014 2013 2012 2011…" at bounding box center [492, 307] width 99 height 20
select select "2001"
click at [443, 297] on select "YYYY 2025 2024 2023 2022 2021 2020 2019 2018 2017 2016 2015 2014 2013 2012 2011…" at bounding box center [492, 307] width 99 height 20
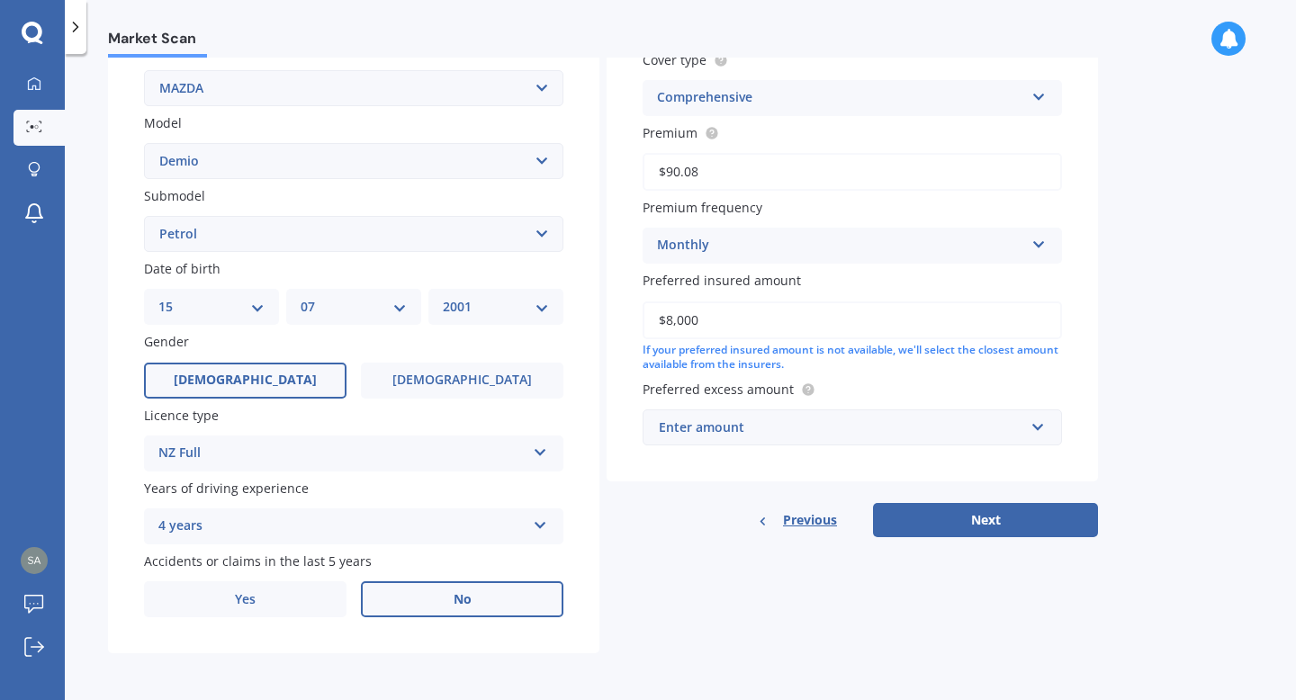
click at [1237, 402] on div "Market Scan Vehicle Market Scan 70 % We just need a few more details to provide…" at bounding box center [680, 381] width 1231 height 646
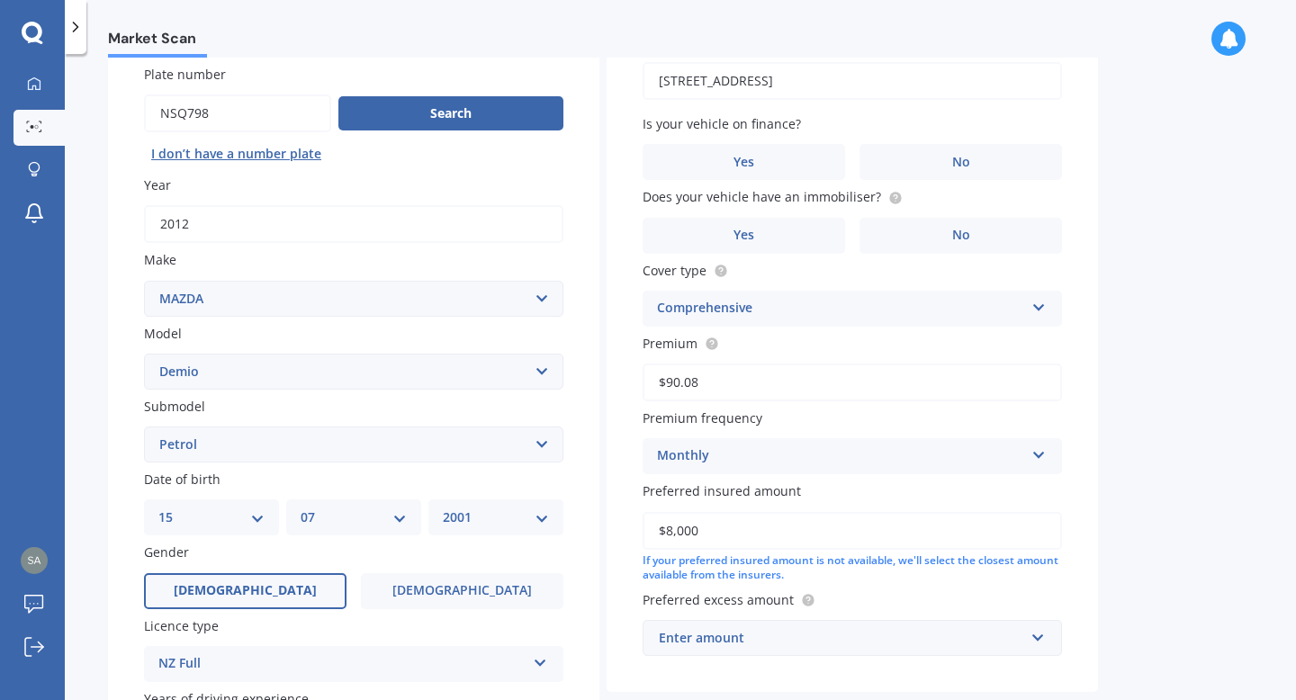
scroll to position [148, 0]
click at [988, 459] on div "Monthly" at bounding box center [840, 457] width 367 height 22
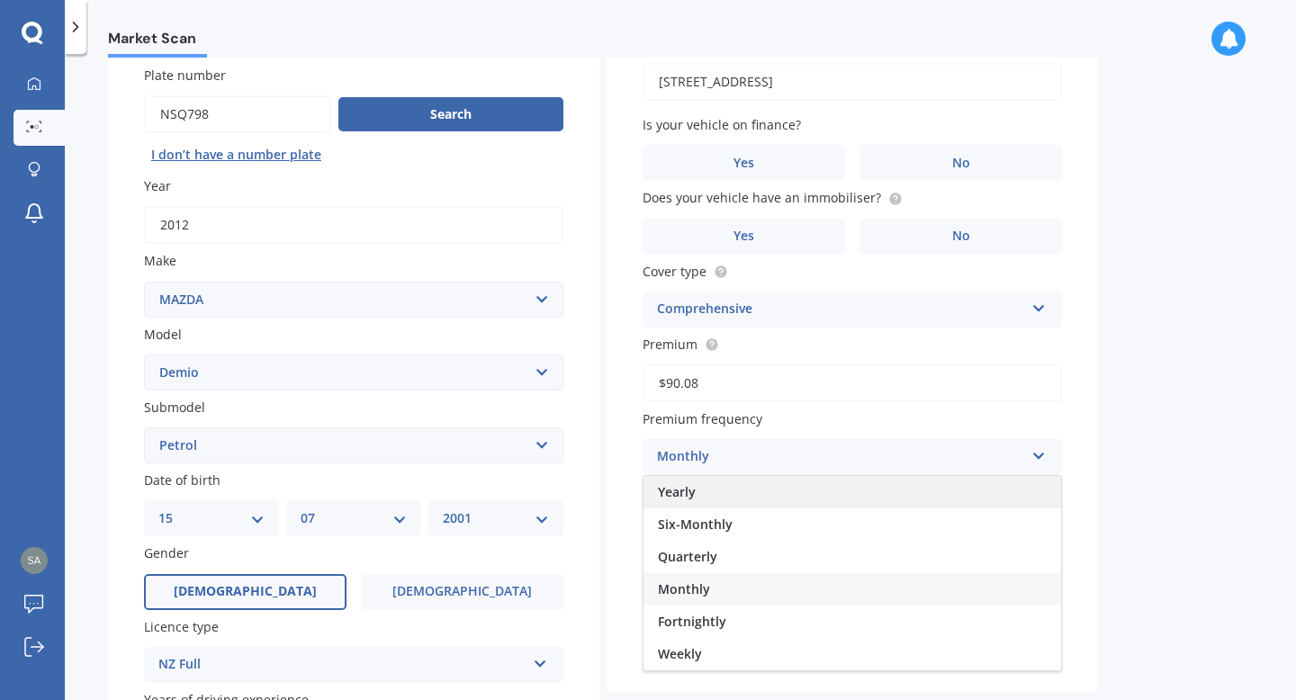
click at [827, 508] on div "Yearly" at bounding box center [851, 492] width 417 height 32
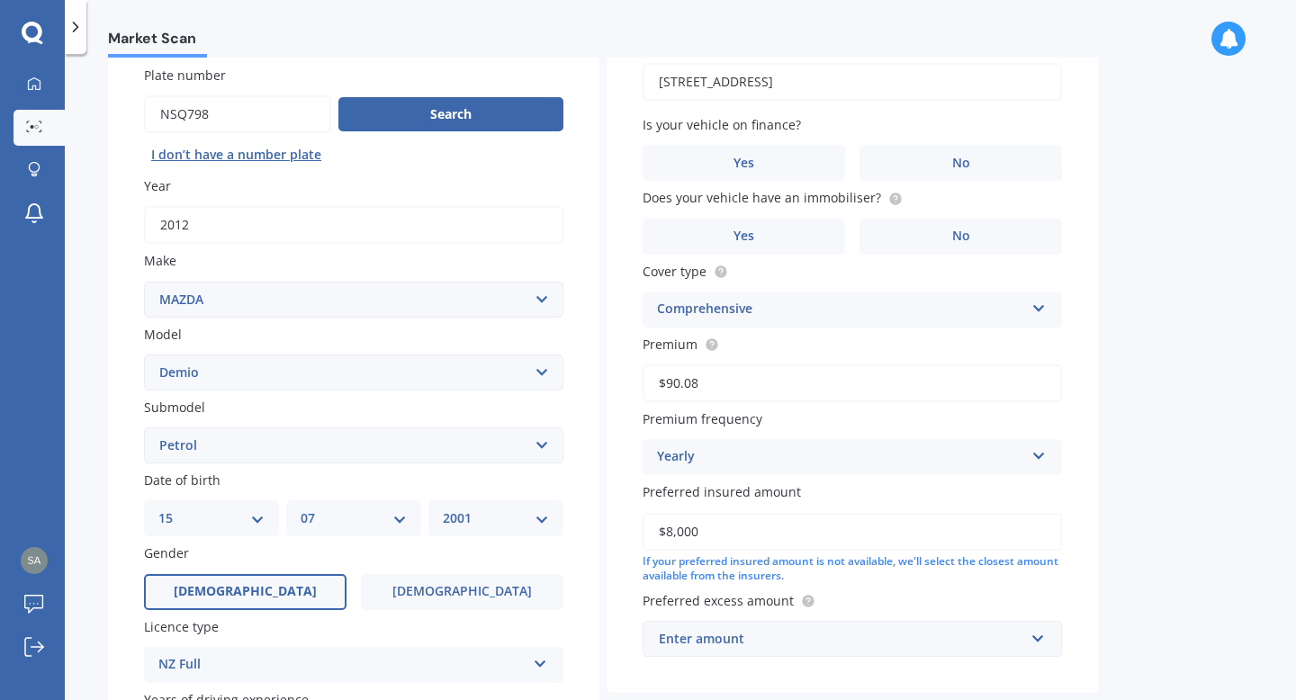
click at [1234, 372] on div "Market Scan Vehicle Market Scan 70 % We just need a few more details to provide…" at bounding box center [680, 381] width 1231 height 646
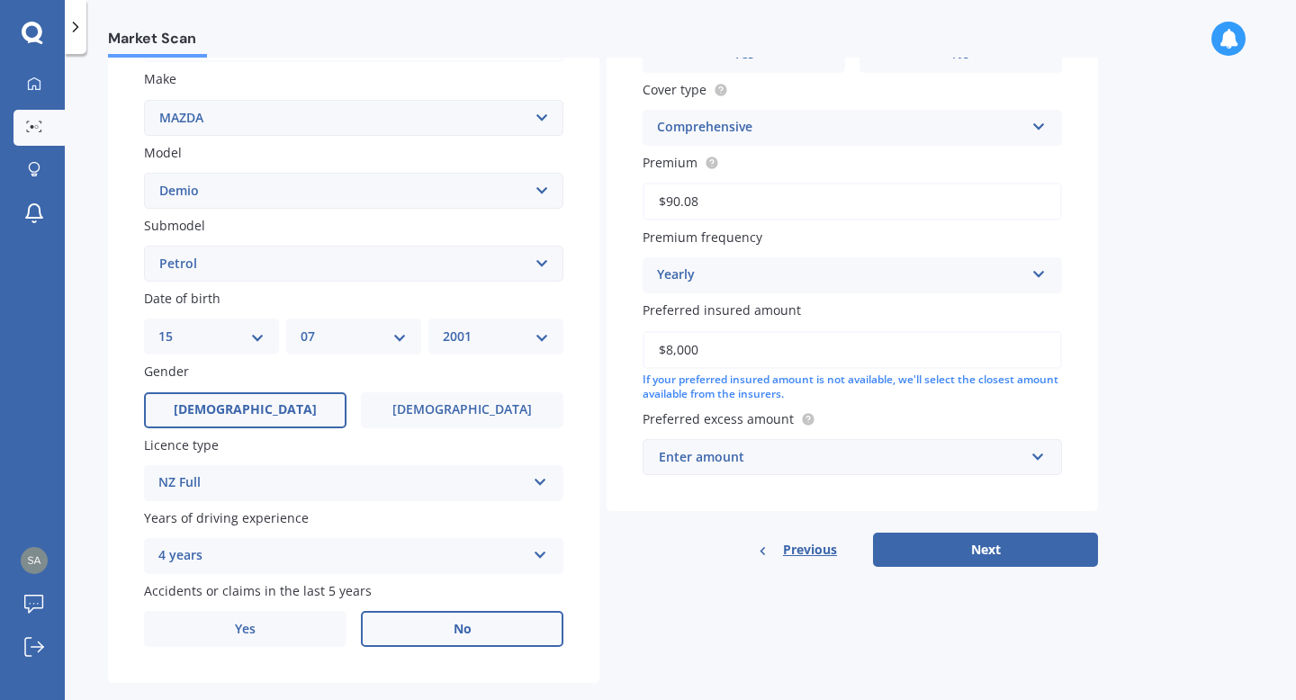
scroll to position [363, 0]
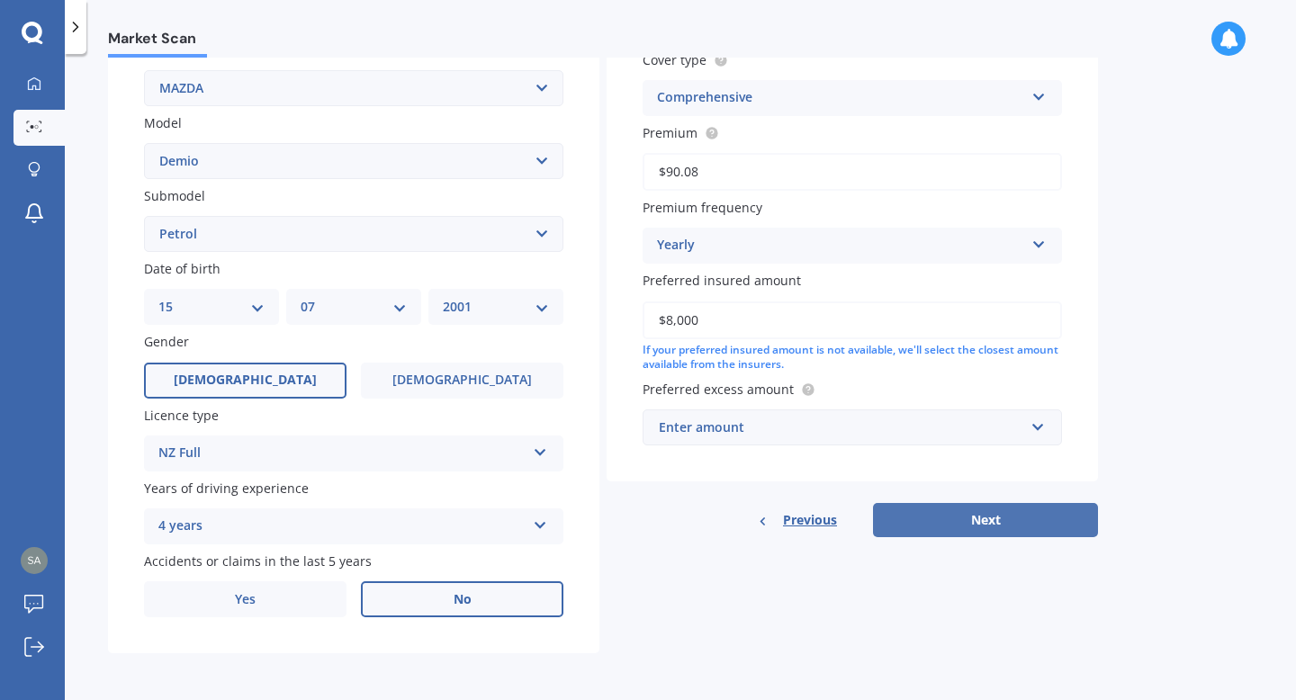
click at [1054, 534] on button "Next" at bounding box center [985, 520] width 225 height 34
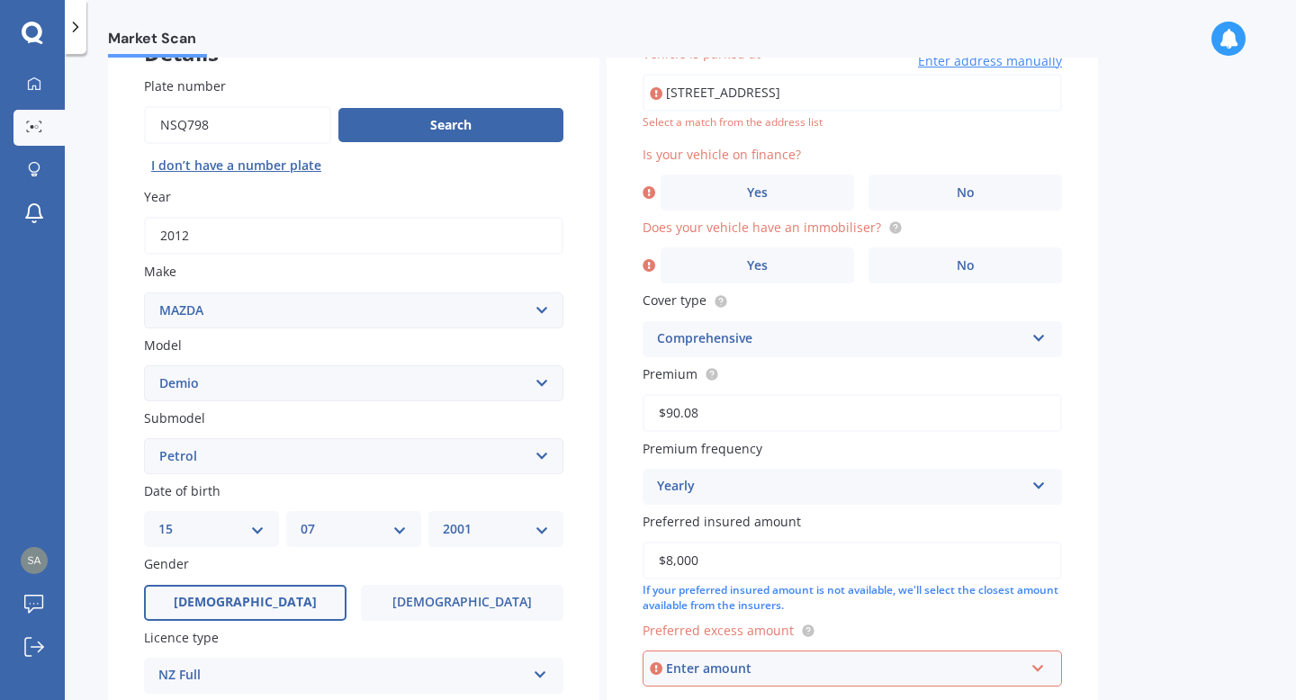
scroll to position [123, 0]
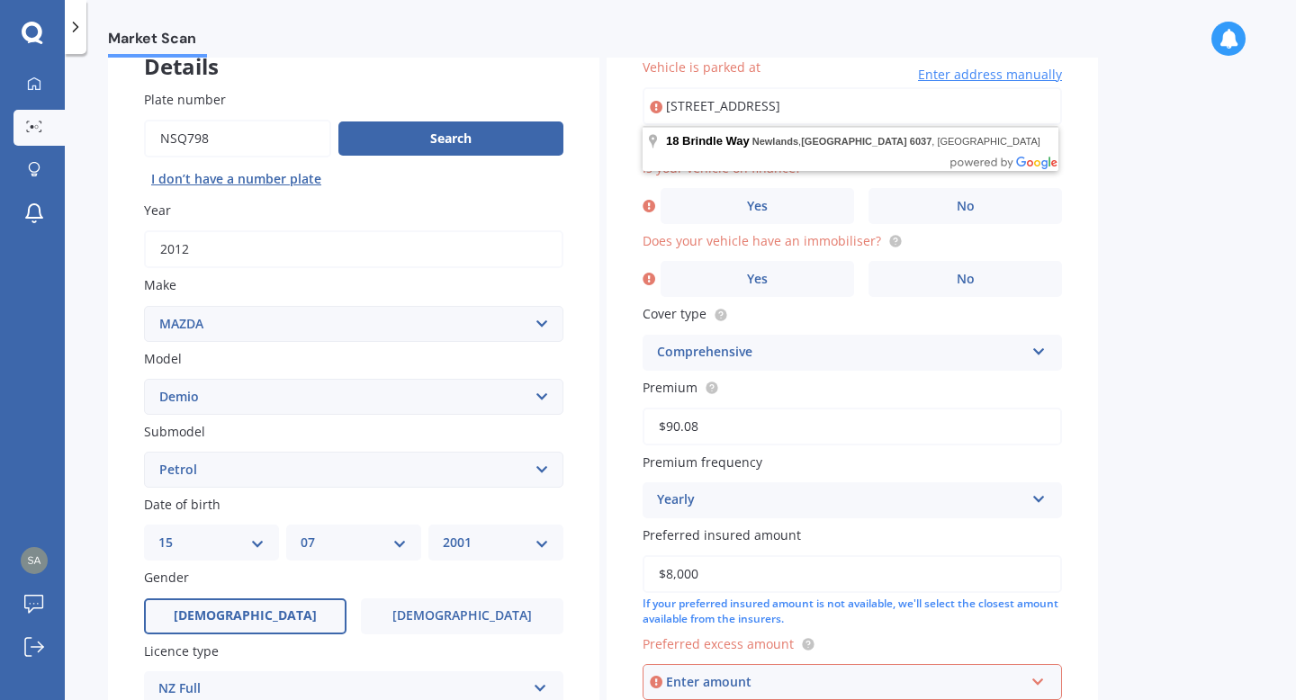
click at [982, 112] on input "[STREET_ADDRESS]" at bounding box center [851, 106] width 419 height 38
type input "1"
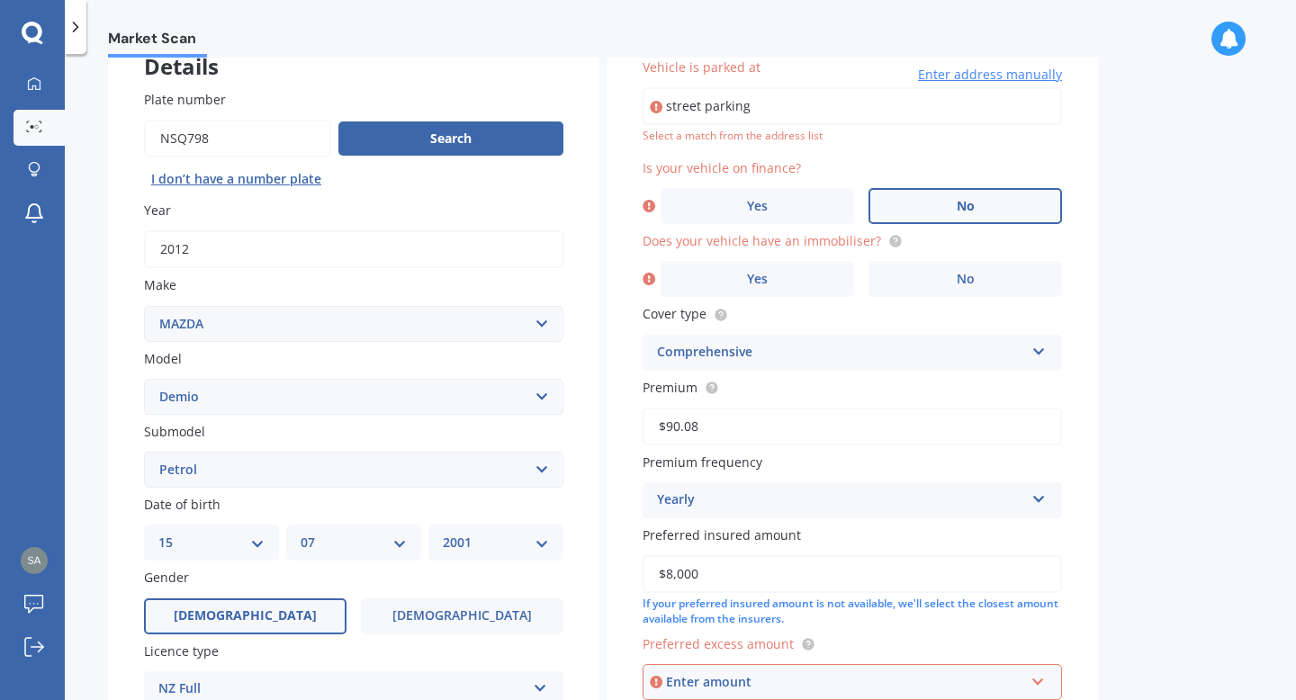
click at [933, 202] on label "No" at bounding box center [964, 206] width 193 height 36
click at [0, 0] on input "No" at bounding box center [0, 0] width 0 height 0
click at [933, 282] on label "No" at bounding box center [964, 279] width 193 height 36
click at [0, 0] on input "No" at bounding box center [0, 0] width 0 height 0
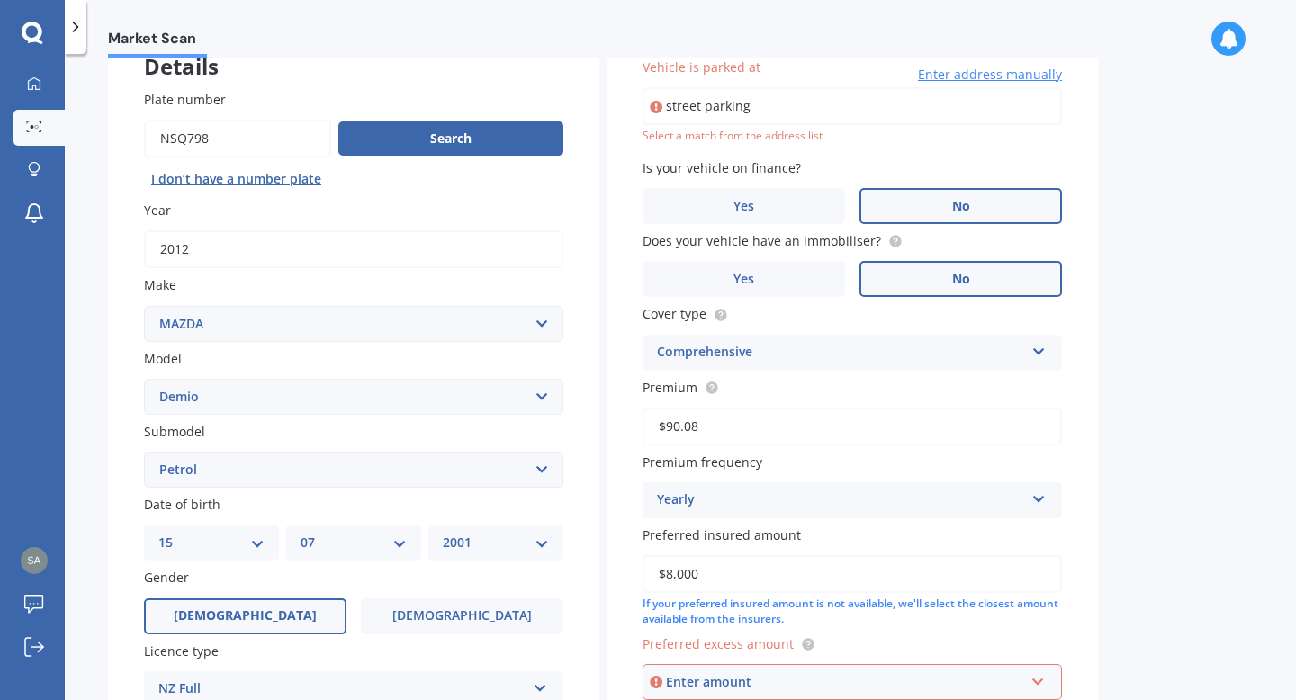
click at [1083, 342] on div "Vehicle is parked at street parking Enter address manually Select a match from …" at bounding box center [851, 379] width 491 height 714
click at [1228, 342] on div "Market Scan Vehicle Market Scan 70 % We just need a few more details to provide…" at bounding box center [680, 381] width 1231 height 646
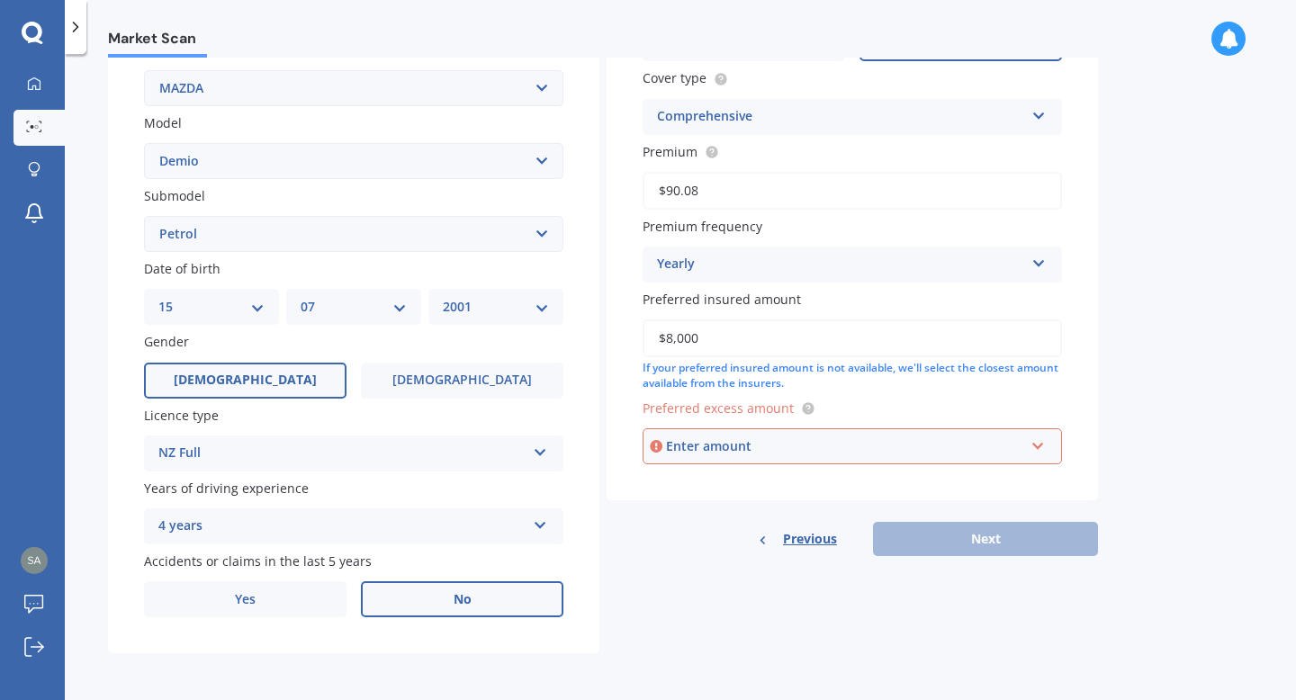
scroll to position [363, 0]
click at [964, 256] on div "Yearly" at bounding box center [840, 265] width 367 height 22
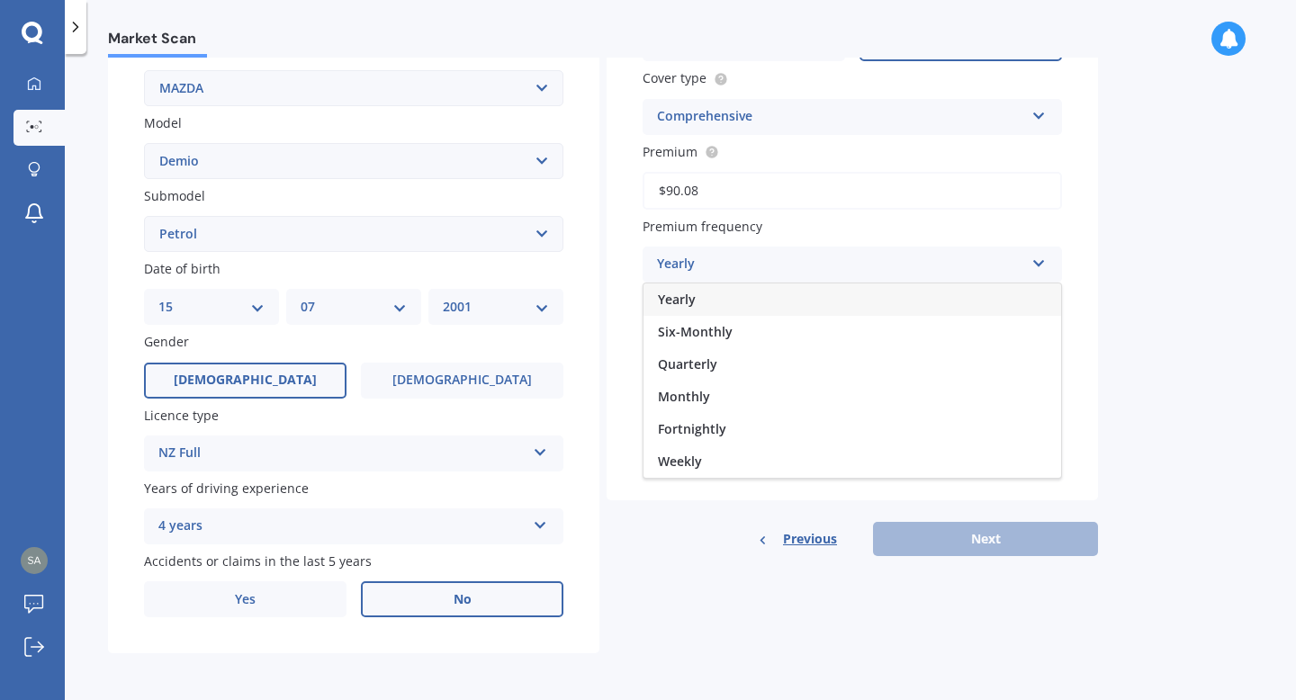
click at [1197, 358] on div "Market Scan Vehicle Market Scan 70 % We just need a few more details to provide…" at bounding box center [680, 381] width 1231 height 646
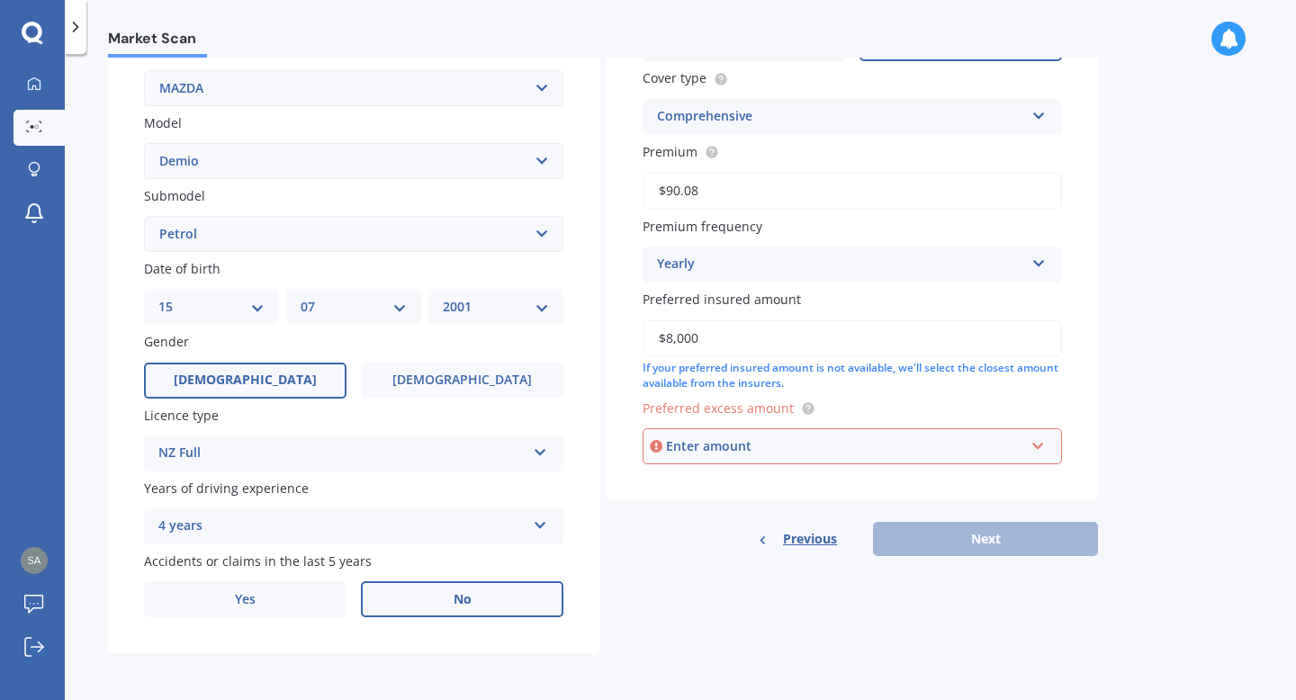
click at [965, 548] on div "Previous Next" at bounding box center [851, 539] width 491 height 34
click at [788, 458] on input "text" at bounding box center [845, 446] width 403 height 34
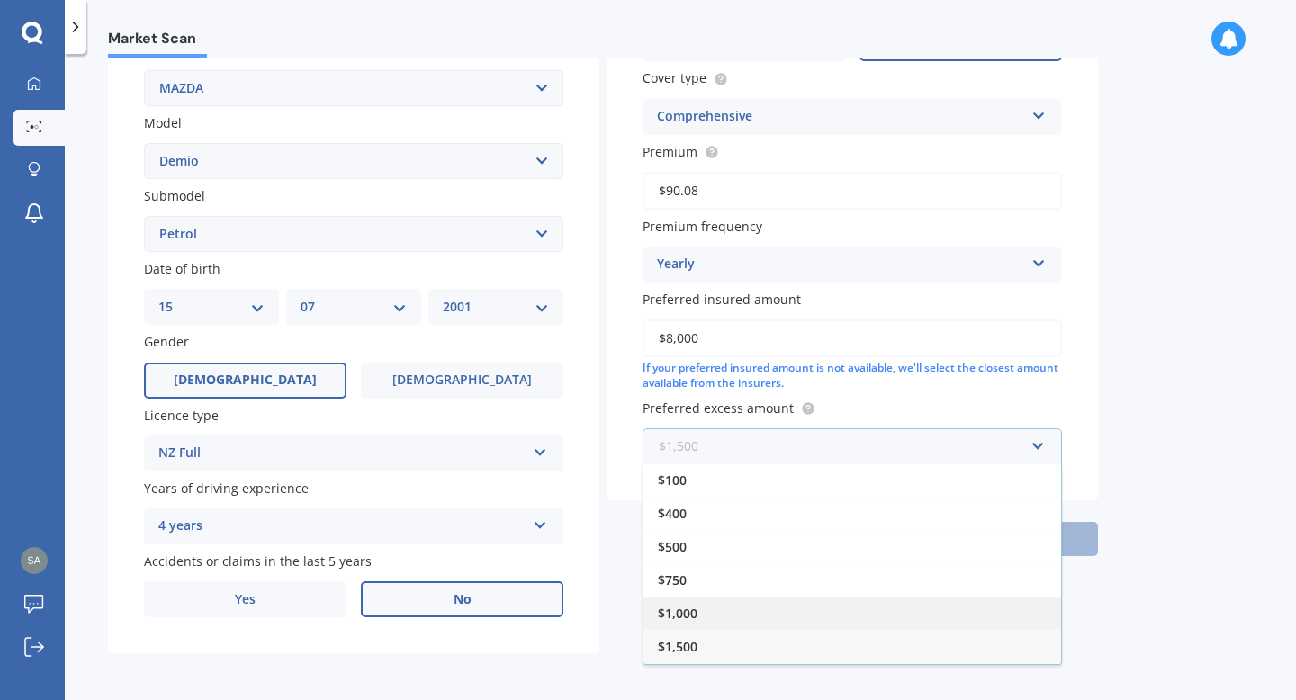
scroll to position [0, 0]
click at [695, 623] on div "$1,000" at bounding box center [851, 613] width 417 height 33
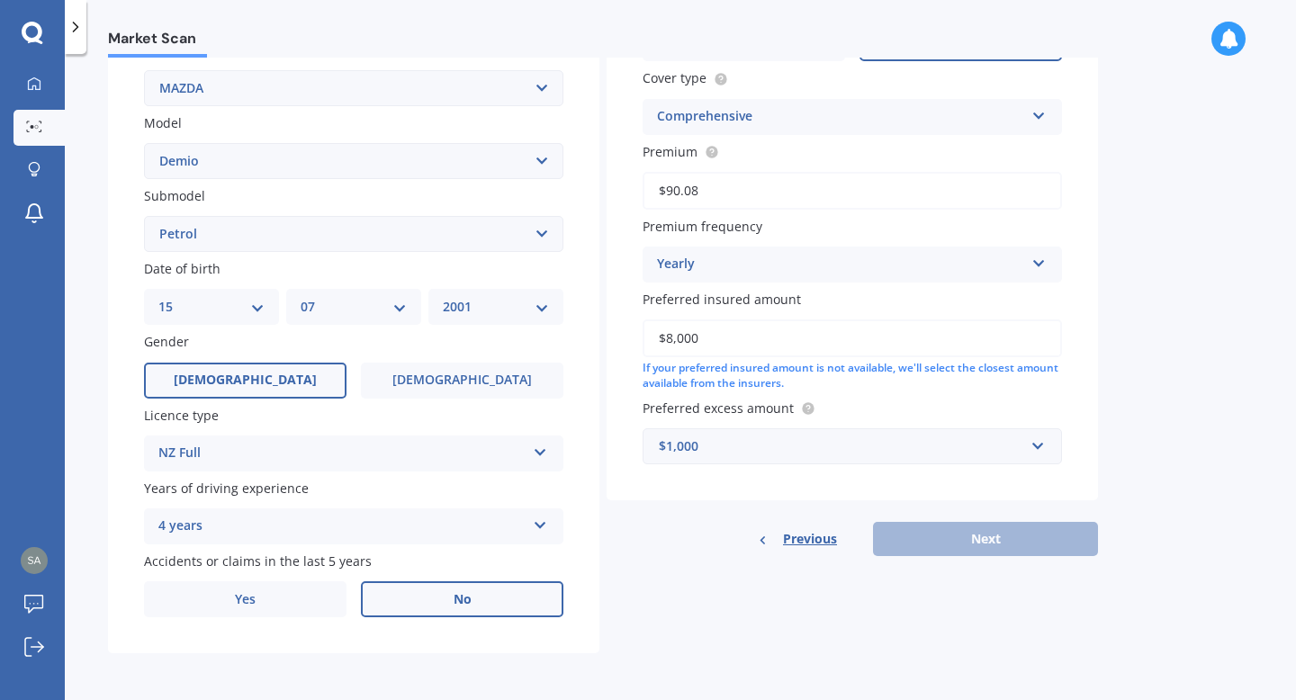
click at [1052, 543] on div "Previous Next" at bounding box center [851, 539] width 491 height 34
click at [881, 539] on div "Previous Next" at bounding box center [851, 539] width 491 height 34
click at [1155, 420] on div "Market Scan Vehicle Market Scan 70 % We just need a few more details to provide…" at bounding box center [680, 381] width 1231 height 646
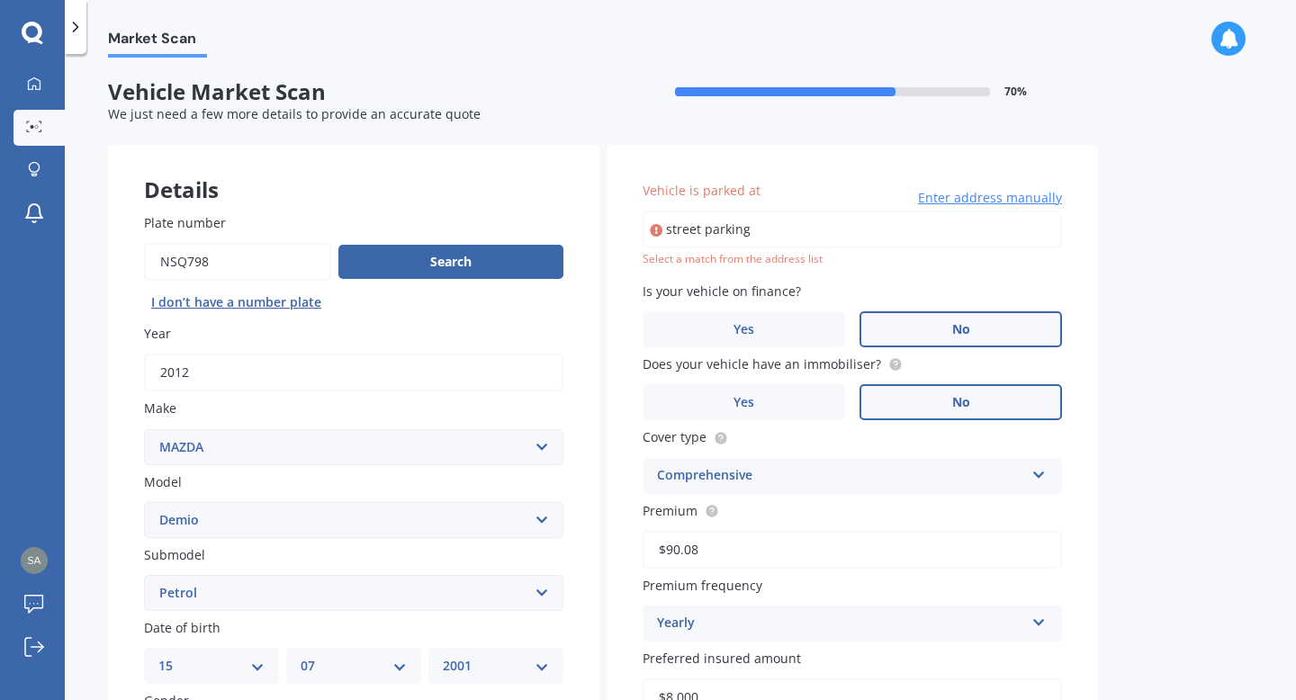
click at [658, 230] on icon at bounding box center [656, 230] width 13 height 18
click at [782, 229] on input "street parking" at bounding box center [851, 230] width 419 height 38
type input "s"
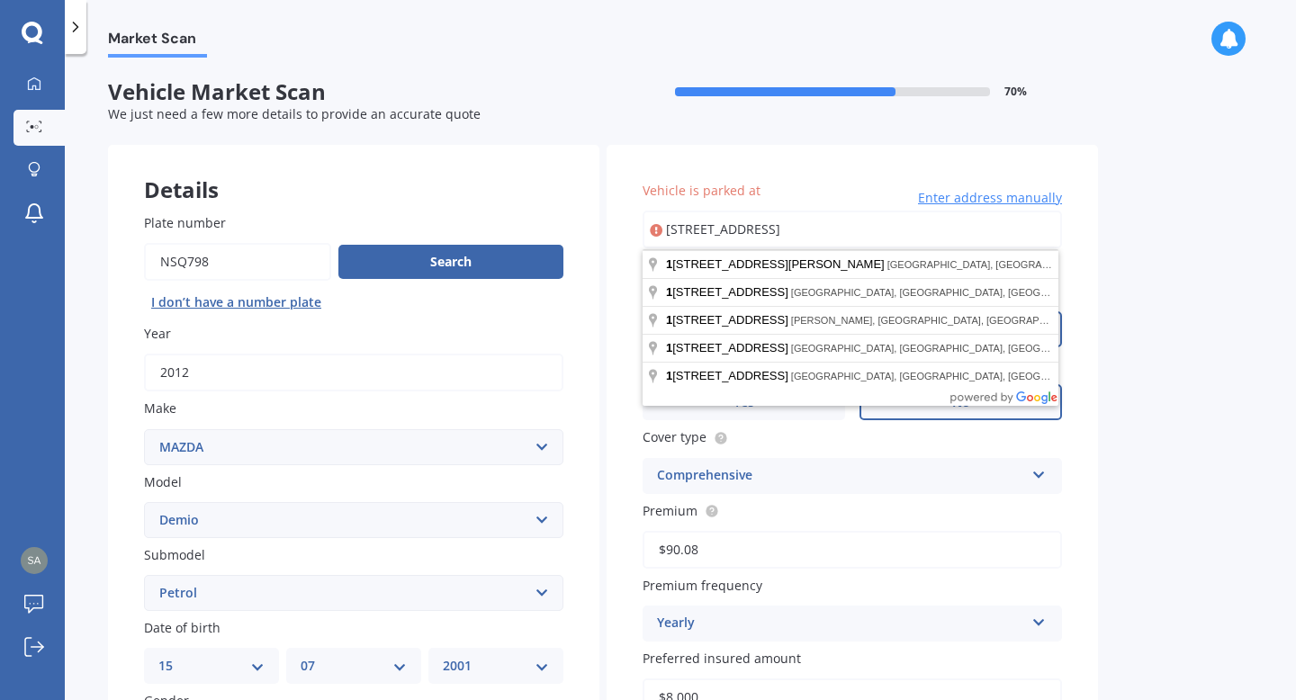
click at [951, 238] on input "[STREET_ADDRESS]" at bounding box center [851, 230] width 419 height 38
click at [755, 233] on input "[STREET_ADDRESS]" at bounding box center [851, 230] width 419 height 38
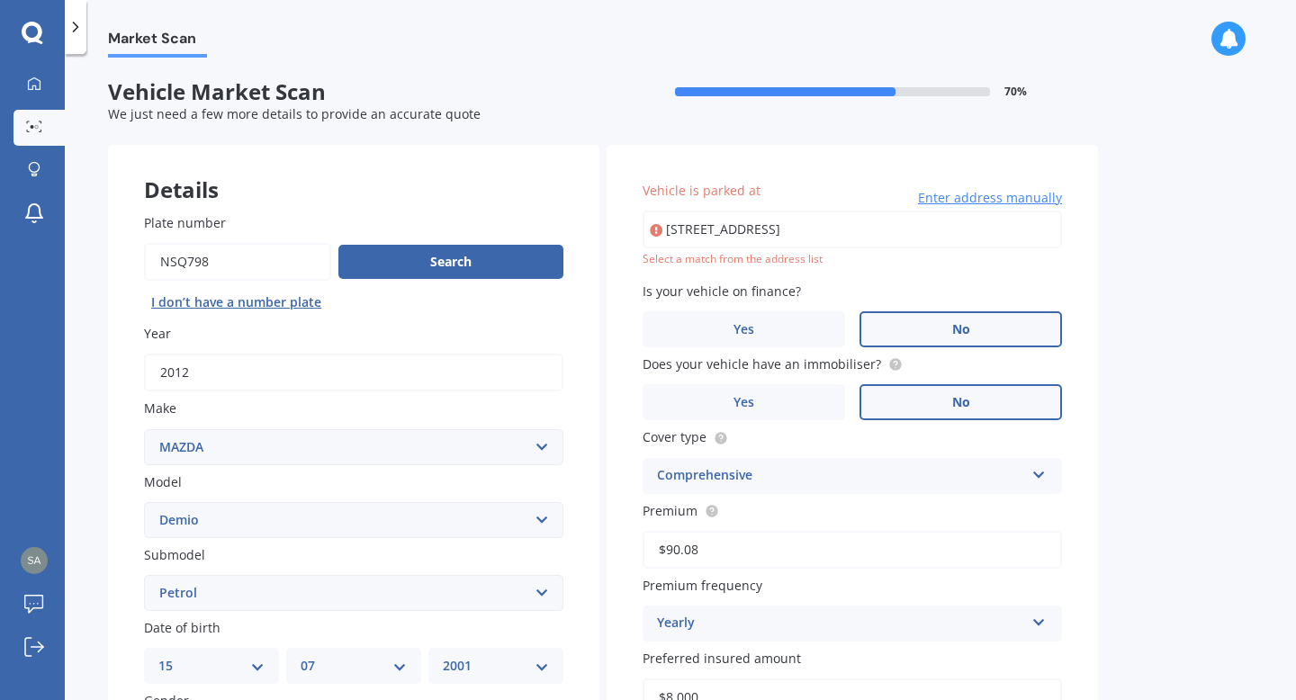
type input "[STREET_ADDRESS]"
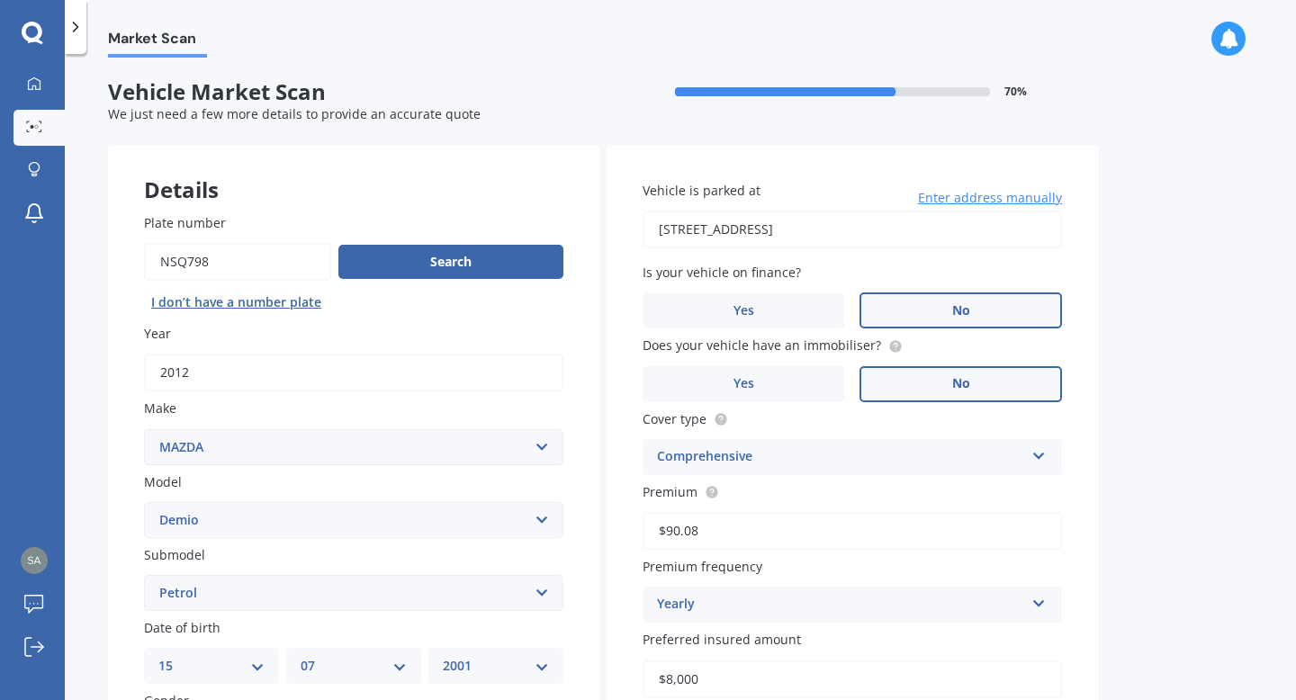
click at [1138, 378] on div "Market Scan Vehicle Market Scan 70 % We just need a few more details to provide…" at bounding box center [680, 381] width 1231 height 646
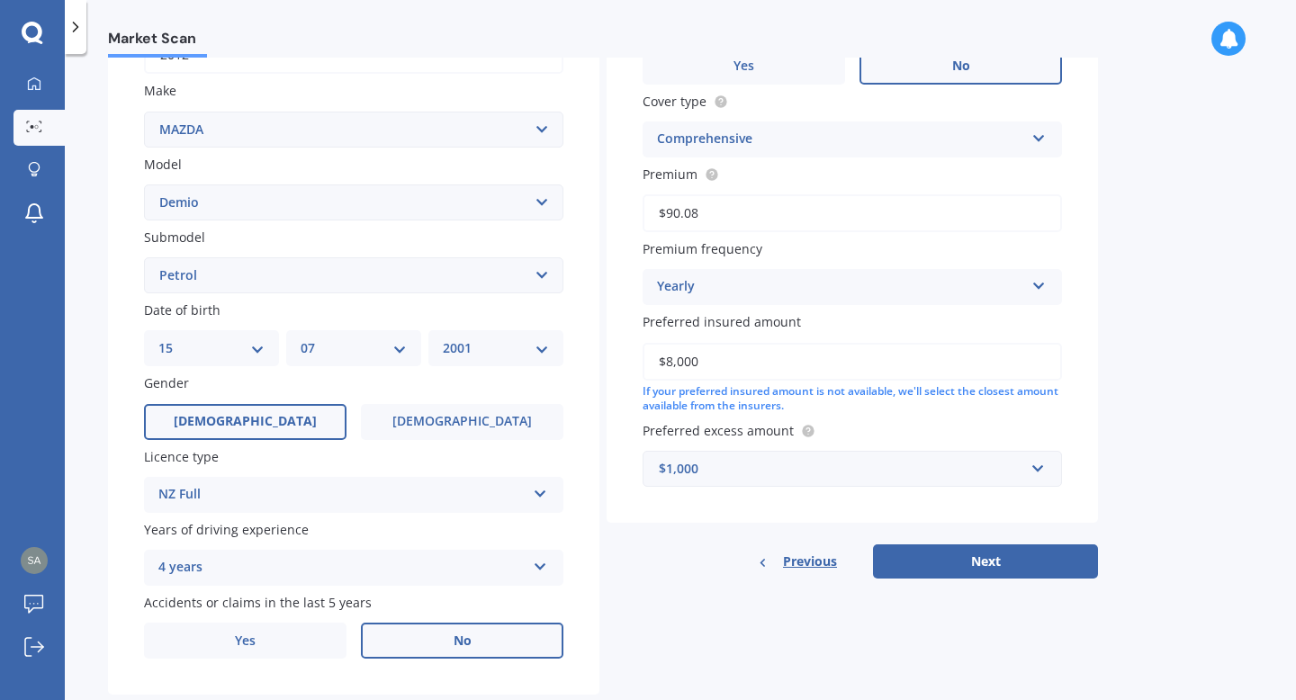
scroll to position [363, 0]
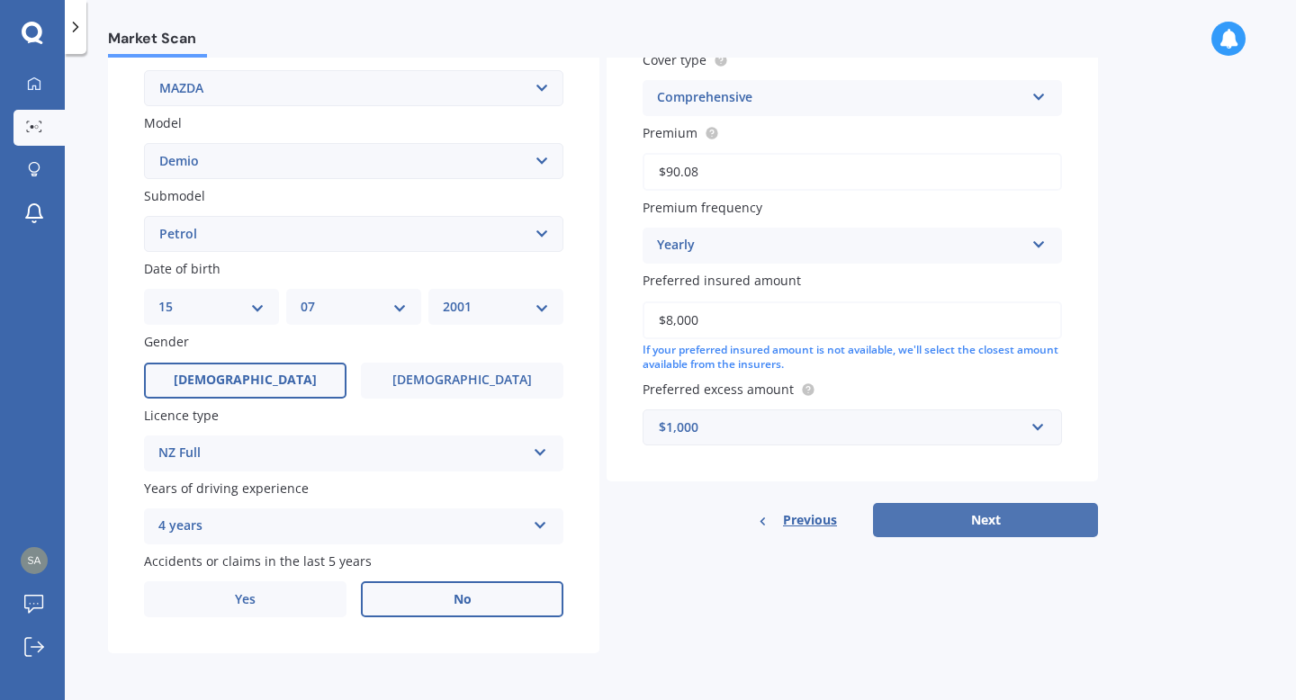
click at [944, 533] on button "Next" at bounding box center [985, 520] width 225 height 34
select select "15"
select select "07"
select select "2001"
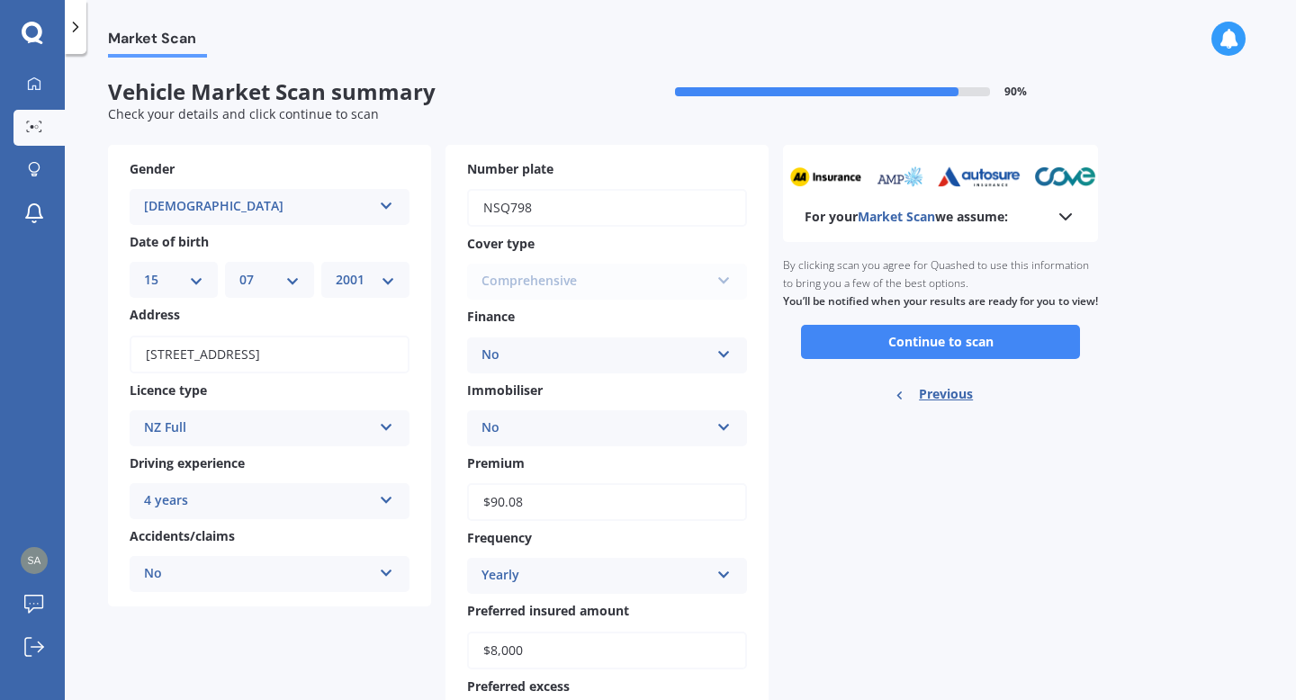
scroll to position [0, 0]
click at [864, 572] on div "For your Market Scan we assume: Ready to go By clicking scan you agree for Quas…" at bounding box center [940, 451] width 315 height 612
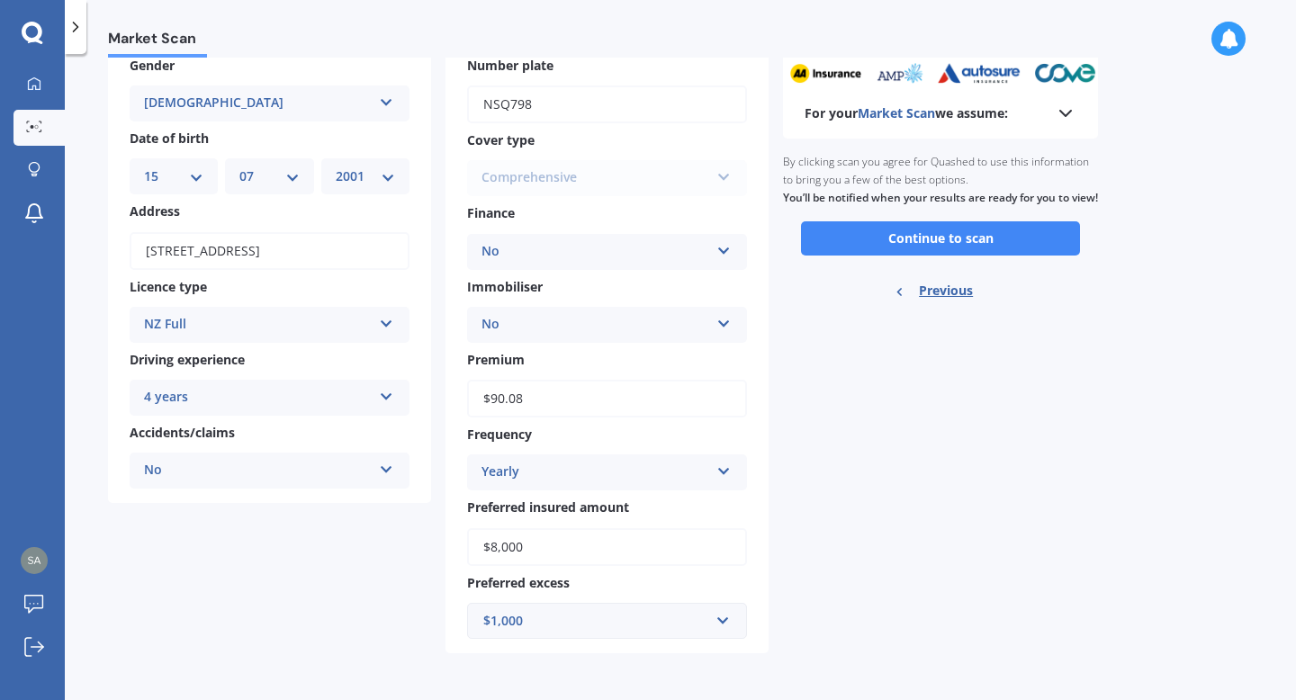
scroll to position [106, 0]
click at [937, 256] on button "Continue to scan" at bounding box center [940, 238] width 279 height 34
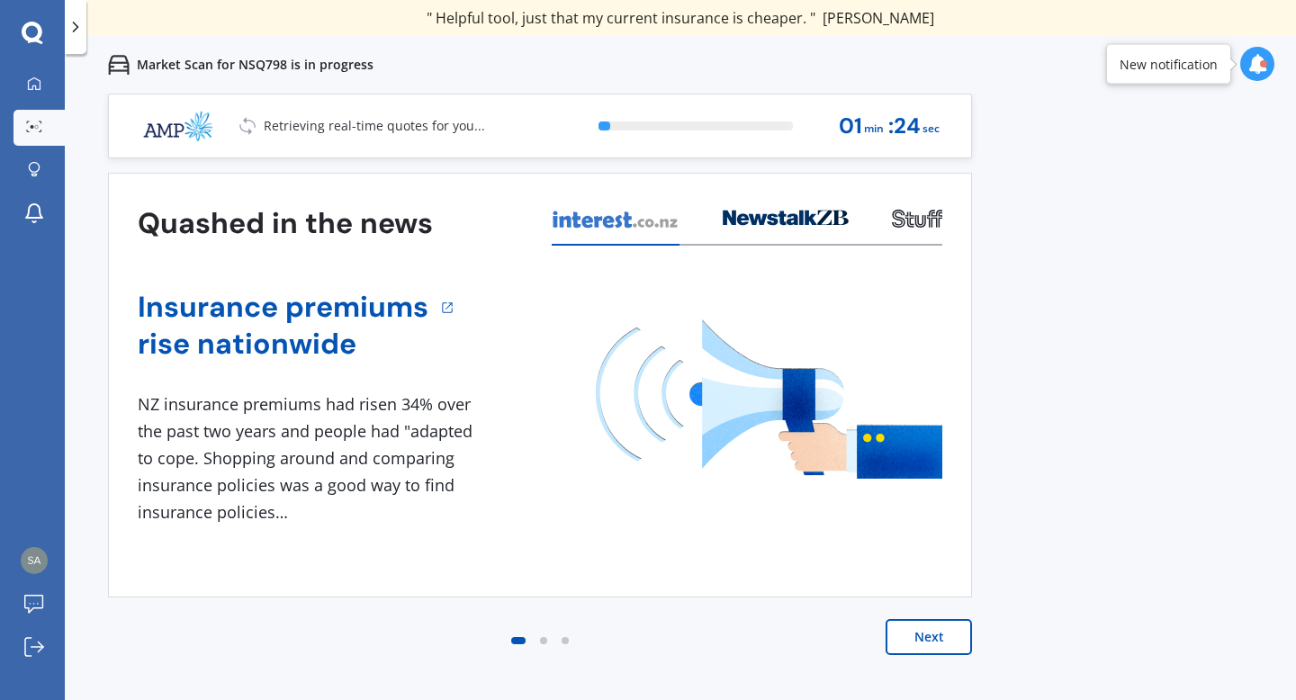
click at [776, 211] on icon at bounding box center [785, 218] width 126 height 16
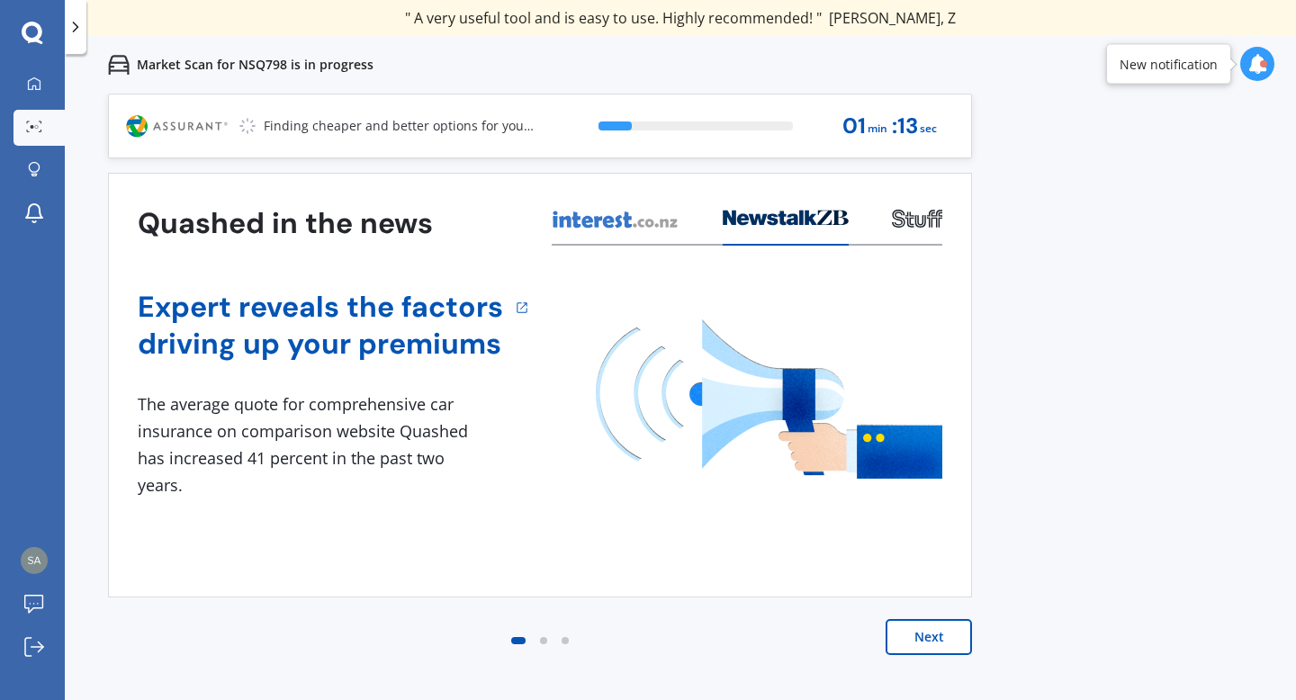
click at [932, 143] on div "01 min : 13 sec" at bounding box center [889, 126] width 94 height 40
click at [925, 443] on img at bounding box center [768, 398] width 346 height 159
click at [547, 632] on div at bounding box center [544, 641] width 22 height 22
click at [543, 641] on div at bounding box center [543, 640] width 7 height 7
click at [560, 641] on div at bounding box center [565, 641] width 22 height 22
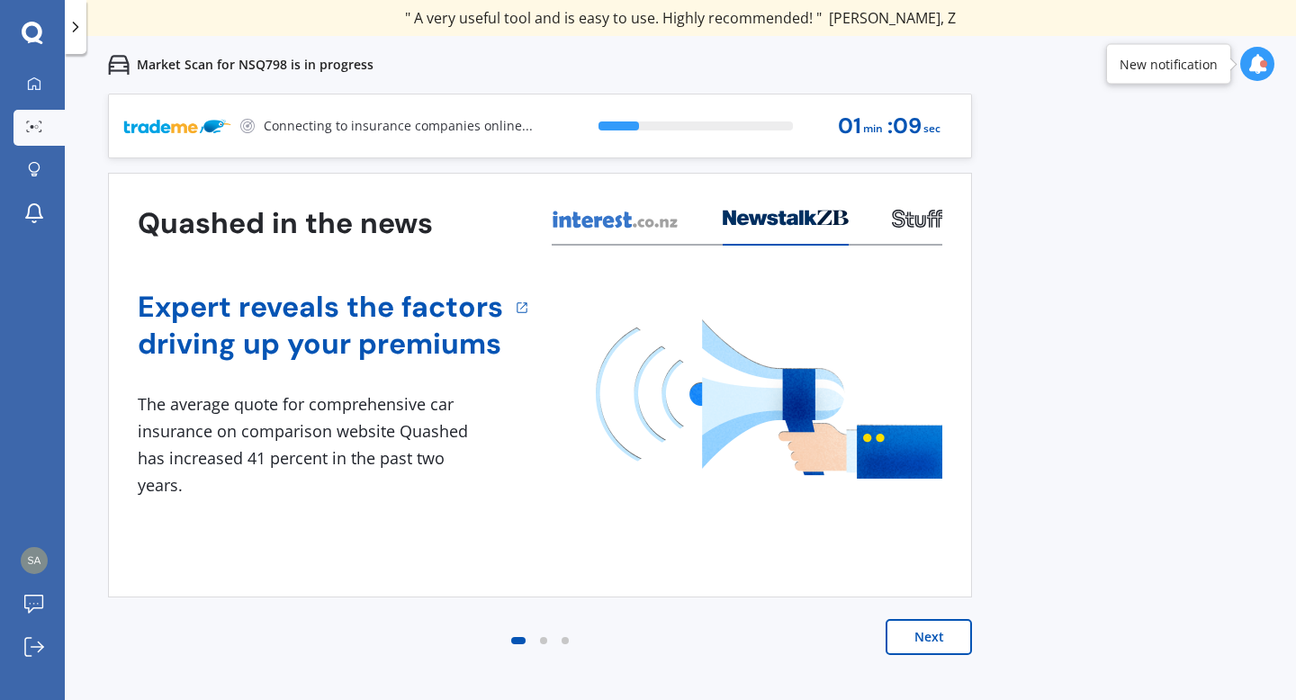
click at [858, 144] on div "01 min : 09 sec" at bounding box center [889, 126] width 103 height 40
drag, startPoint x: 858, startPoint y: 144, endPoint x: 751, endPoint y: 149, distance: 107.2
click at [751, 149] on div "23 % 01 min : 08 sec" at bounding box center [767, 125] width 380 height 63
click at [168, 135] on img at bounding box center [177, 126] width 108 height 31
click at [166, 135] on img at bounding box center [177, 126] width 108 height 31
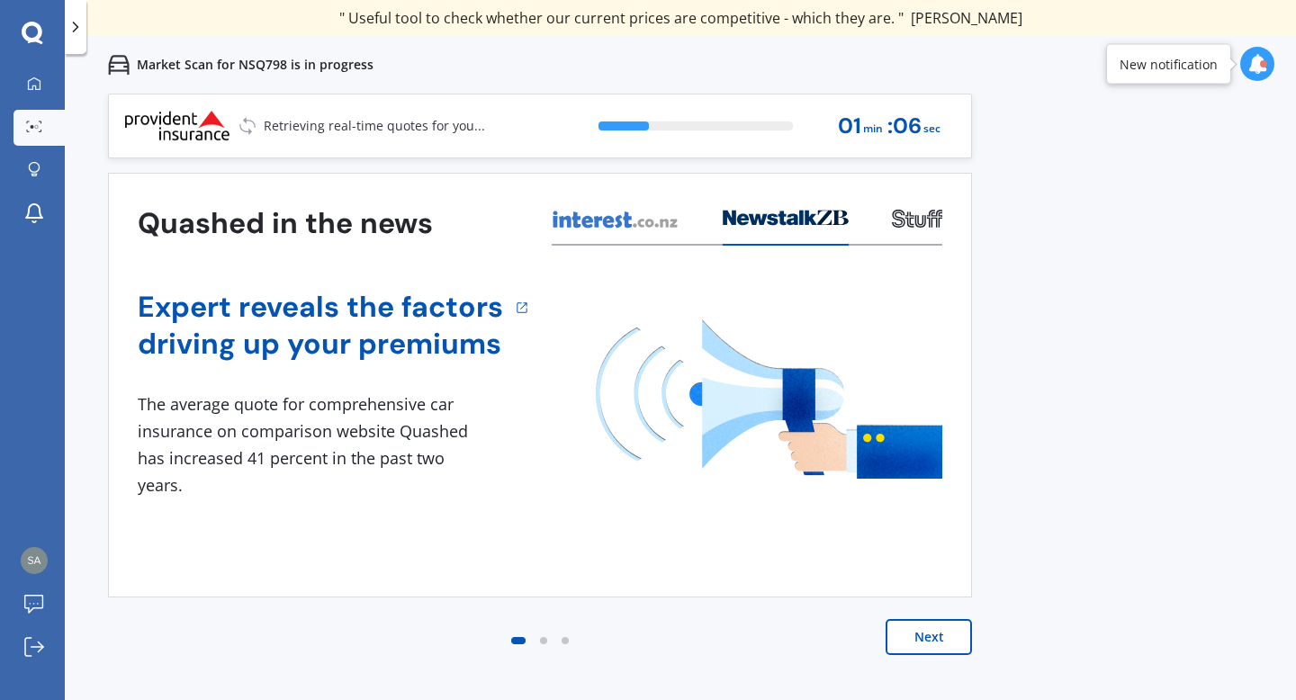
click at [85, 37] on div at bounding box center [76, 27] width 22 height 54
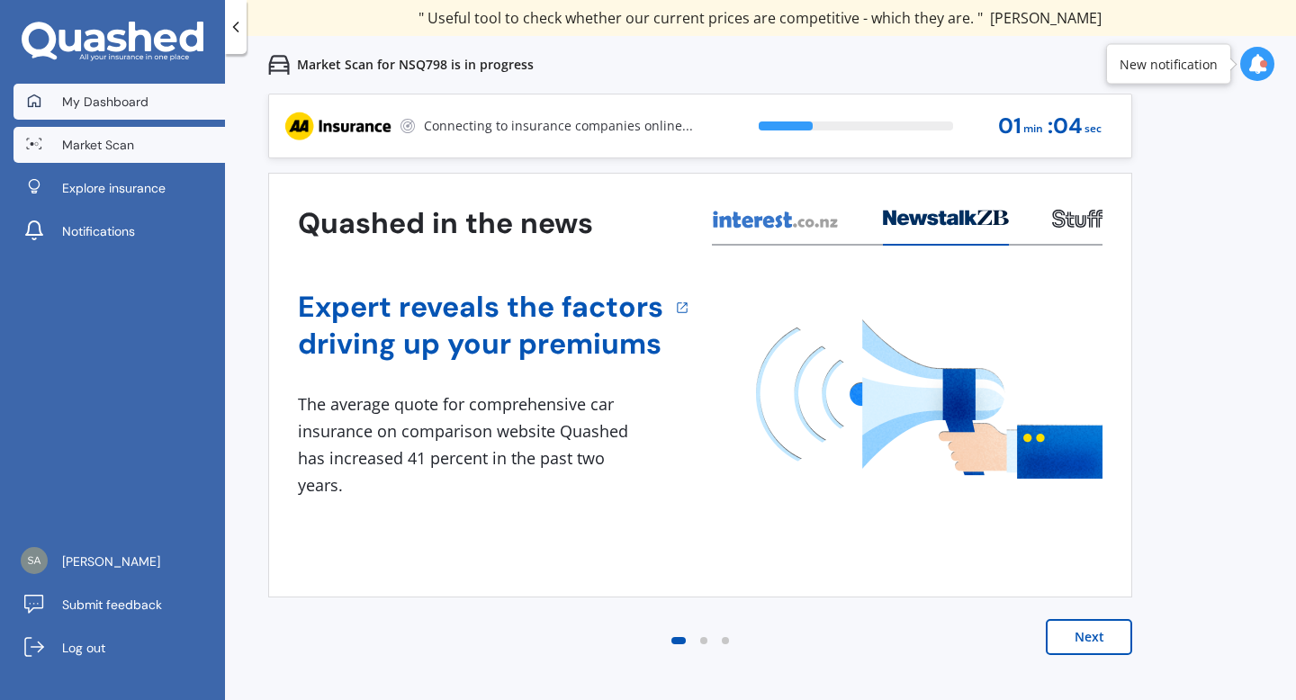
click at [178, 103] on link "My Dashboard" at bounding box center [118, 102] width 211 height 36
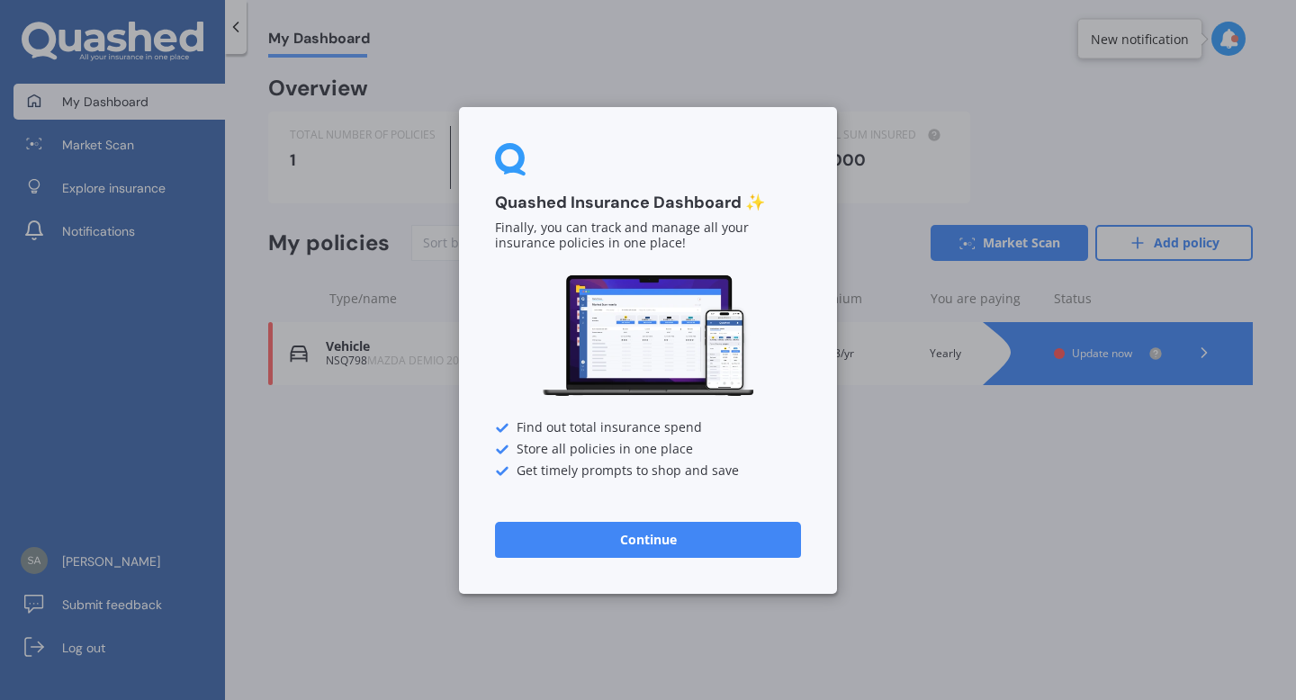
click at [655, 530] on button "Continue" at bounding box center [648, 539] width 306 height 36
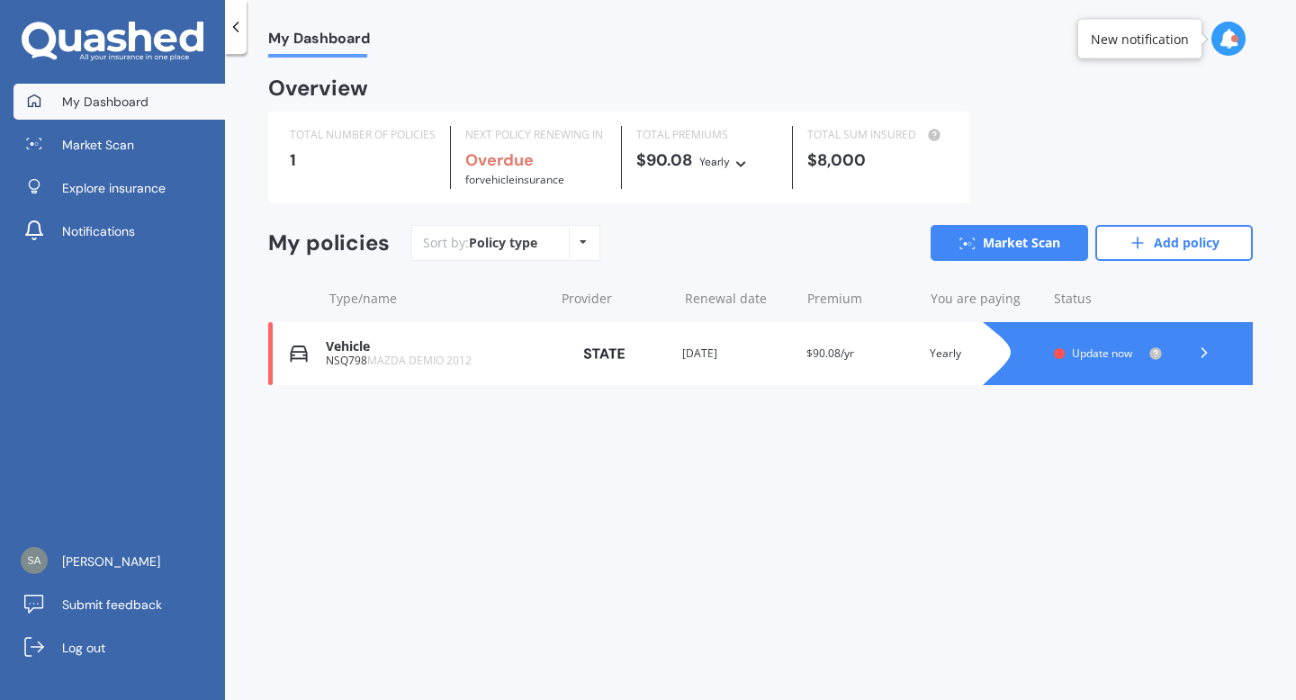
click at [976, 298] on div "You are paying" at bounding box center [984, 299] width 109 height 18
click at [990, 304] on div "You are paying" at bounding box center [984, 299] width 109 height 18
click at [1049, 303] on div "Type/name Provider Renewal date Premium You are paying Status" at bounding box center [760, 298] width 984 height 47
click at [168, 147] on link "Market Scan" at bounding box center [118, 145] width 211 height 36
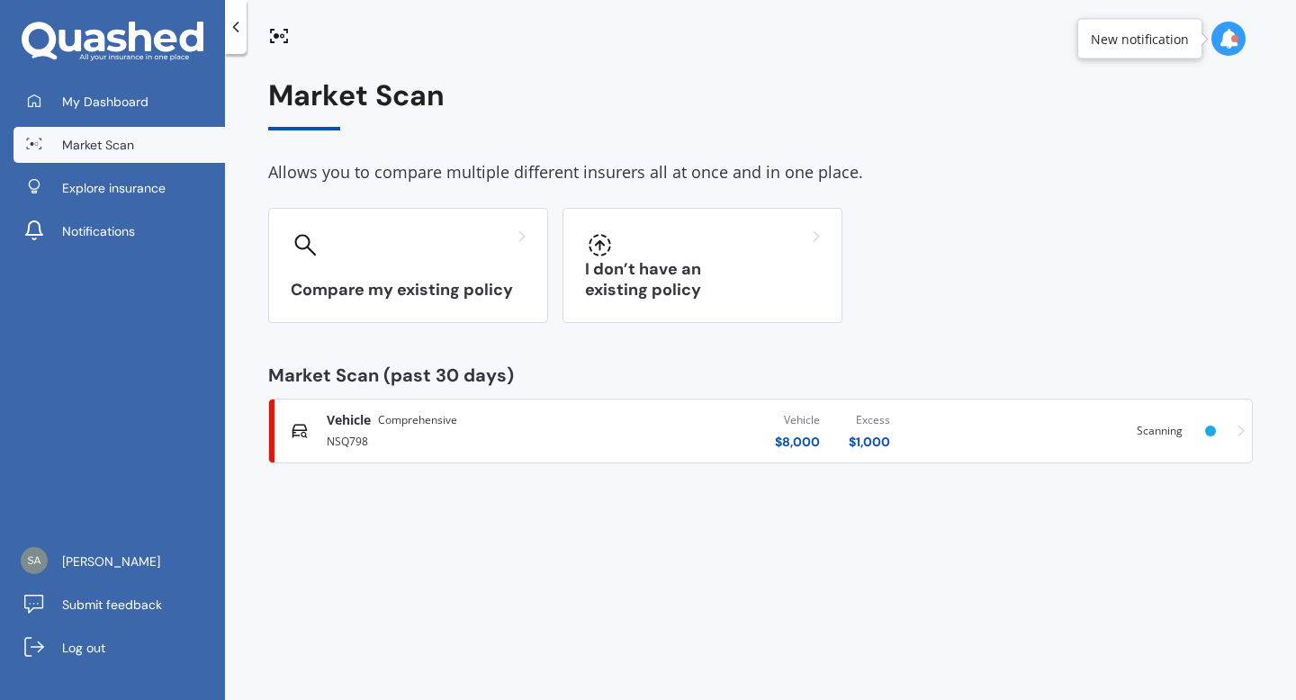
click at [872, 439] on div "$ 1,000" at bounding box center [868, 442] width 41 height 18
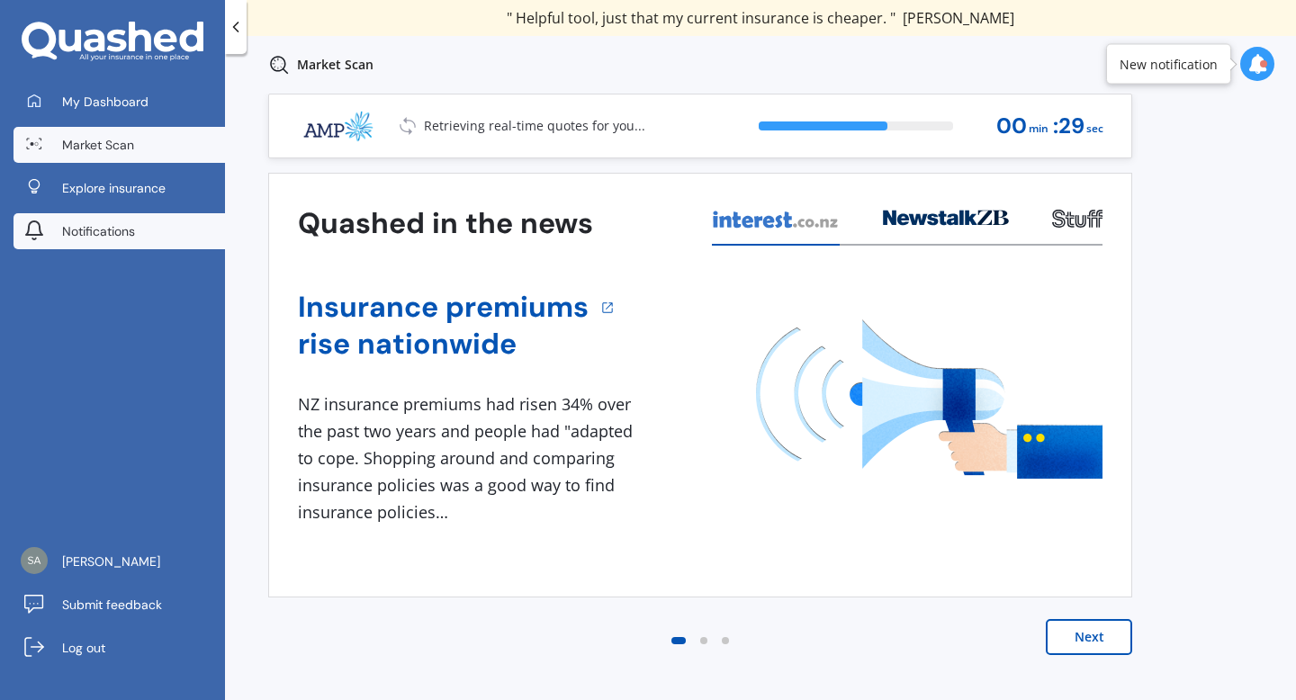
click at [147, 216] on link "Notifications" at bounding box center [118, 231] width 211 height 36
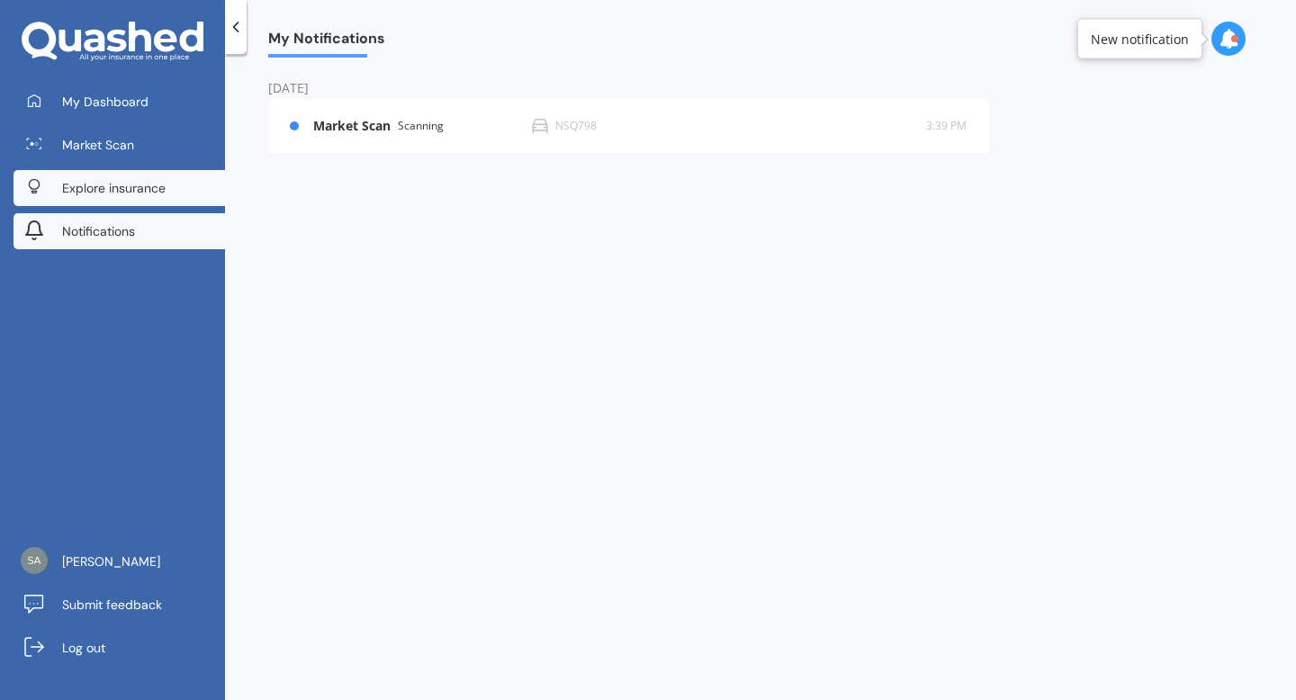
click at [144, 187] on span "Explore insurance" at bounding box center [113, 188] width 103 height 18
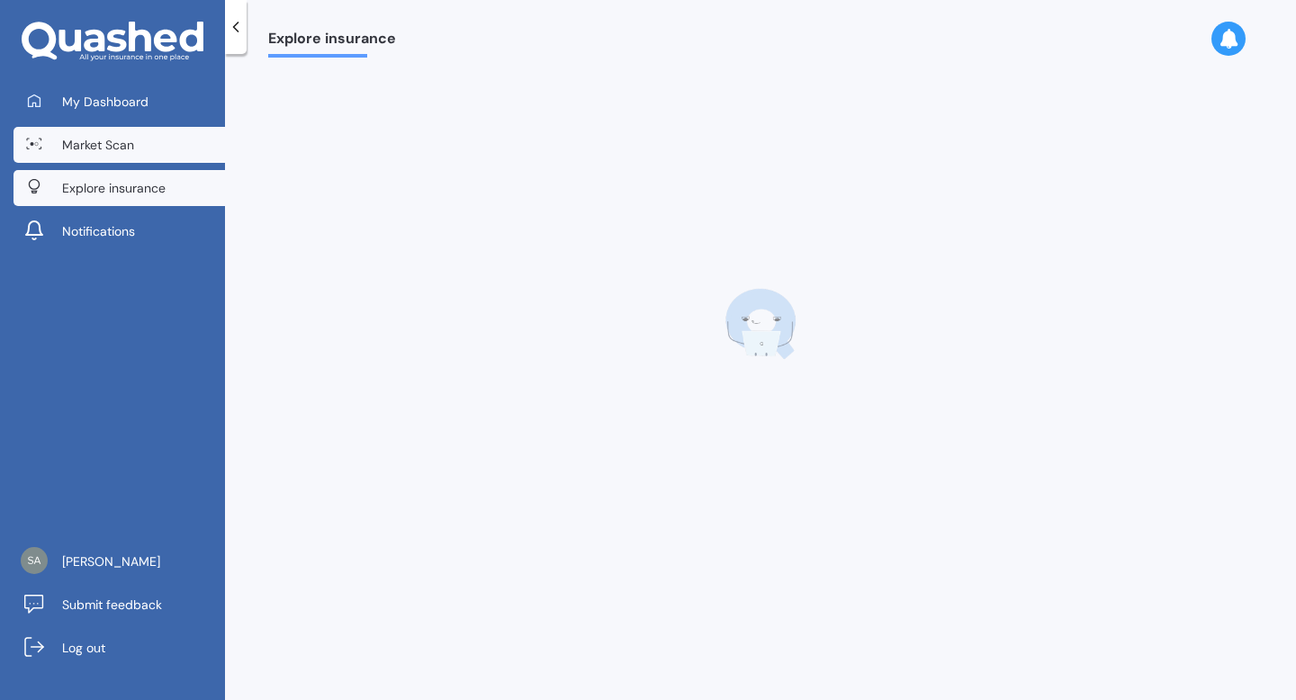
click at [124, 136] on span "Market Scan" at bounding box center [98, 145] width 72 height 18
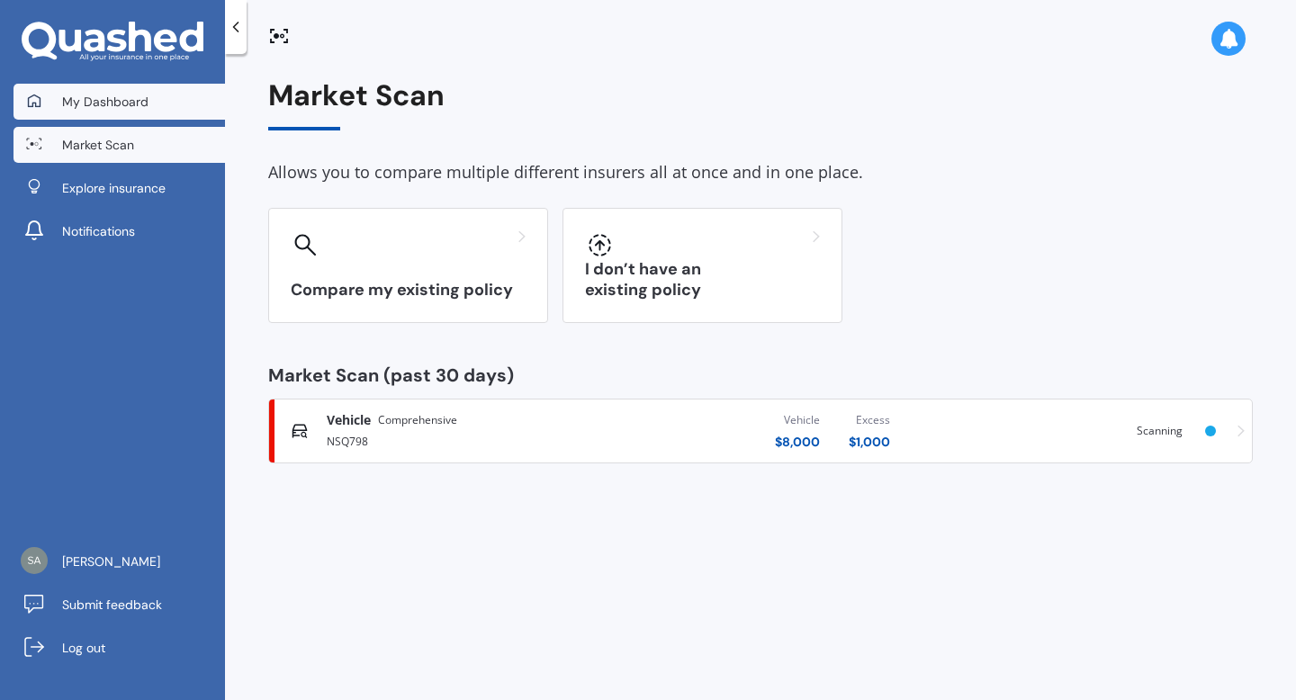
click at [198, 110] on link "My Dashboard" at bounding box center [118, 102] width 211 height 36
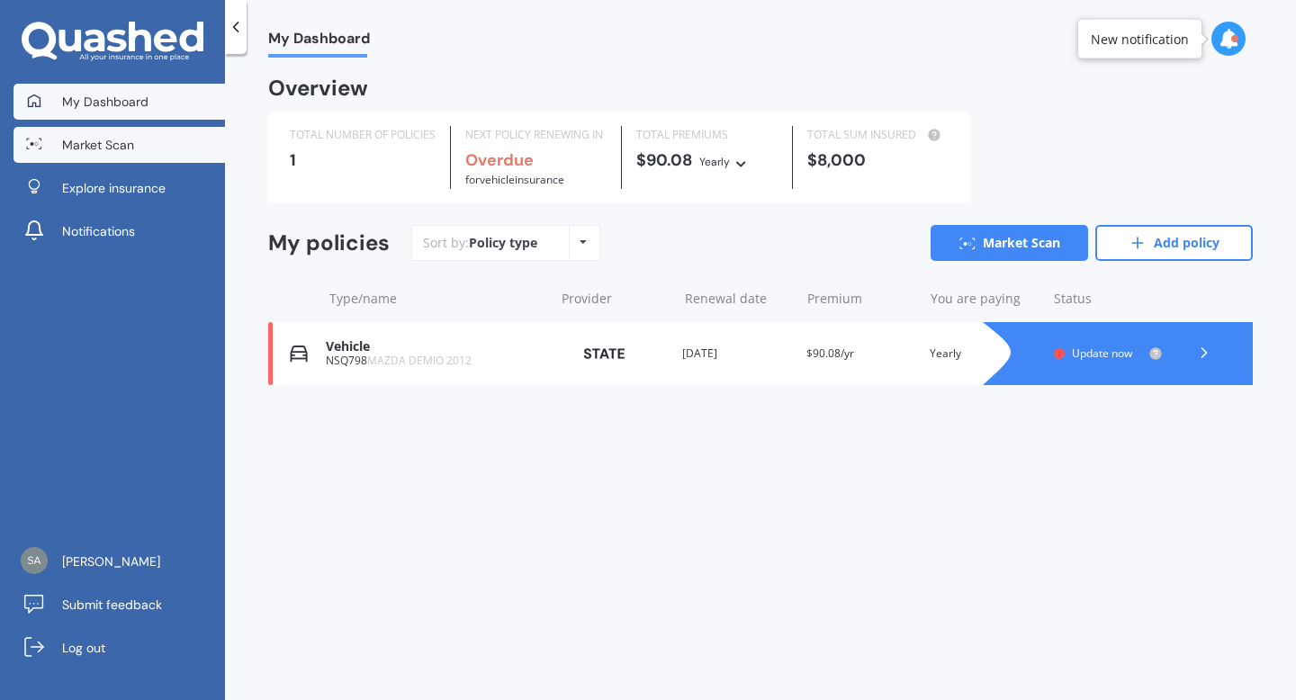
click at [175, 162] on link "Market Scan" at bounding box center [118, 145] width 211 height 36
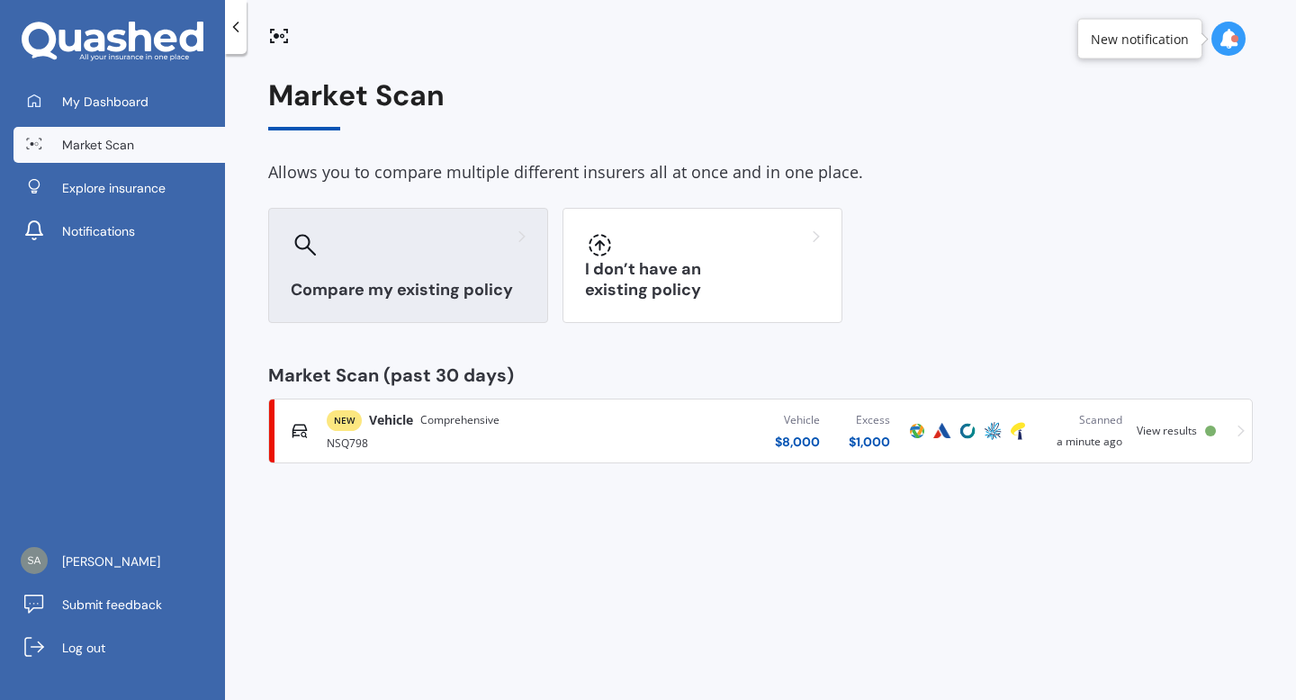
click at [352, 276] on div "Compare my existing policy" at bounding box center [408, 265] width 280 height 115
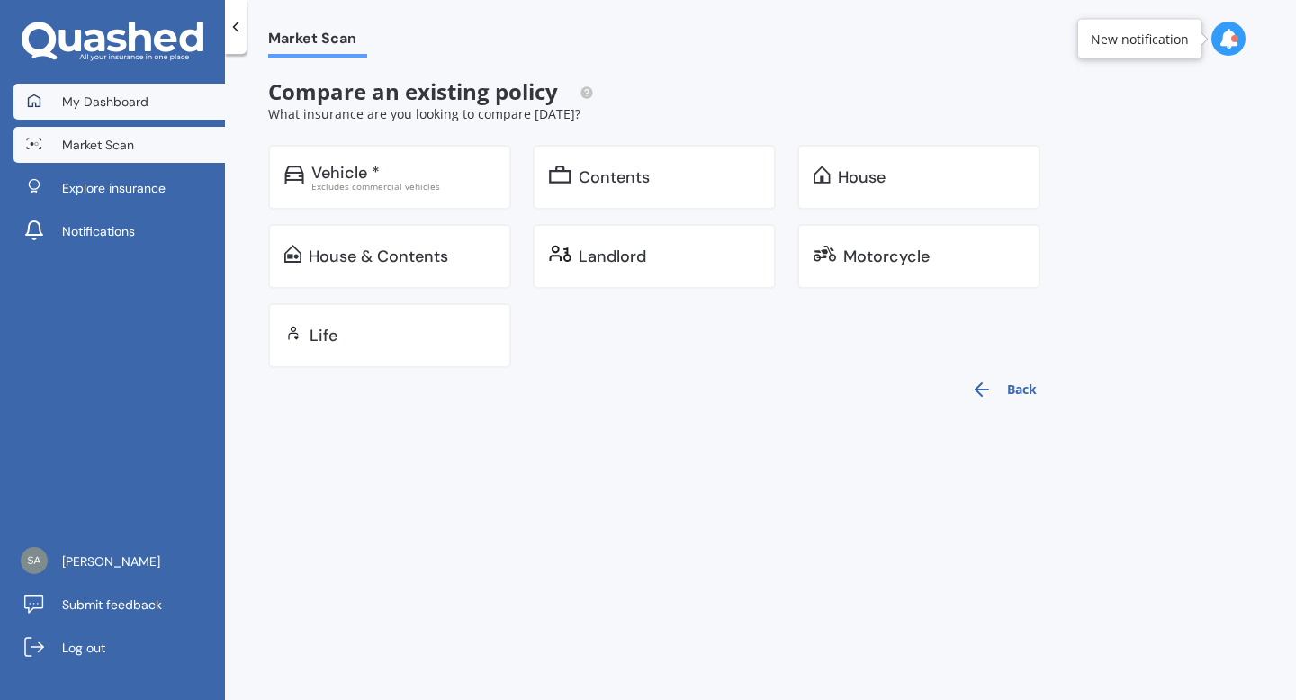
click at [151, 102] on link "My Dashboard" at bounding box center [118, 102] width 211 height 36
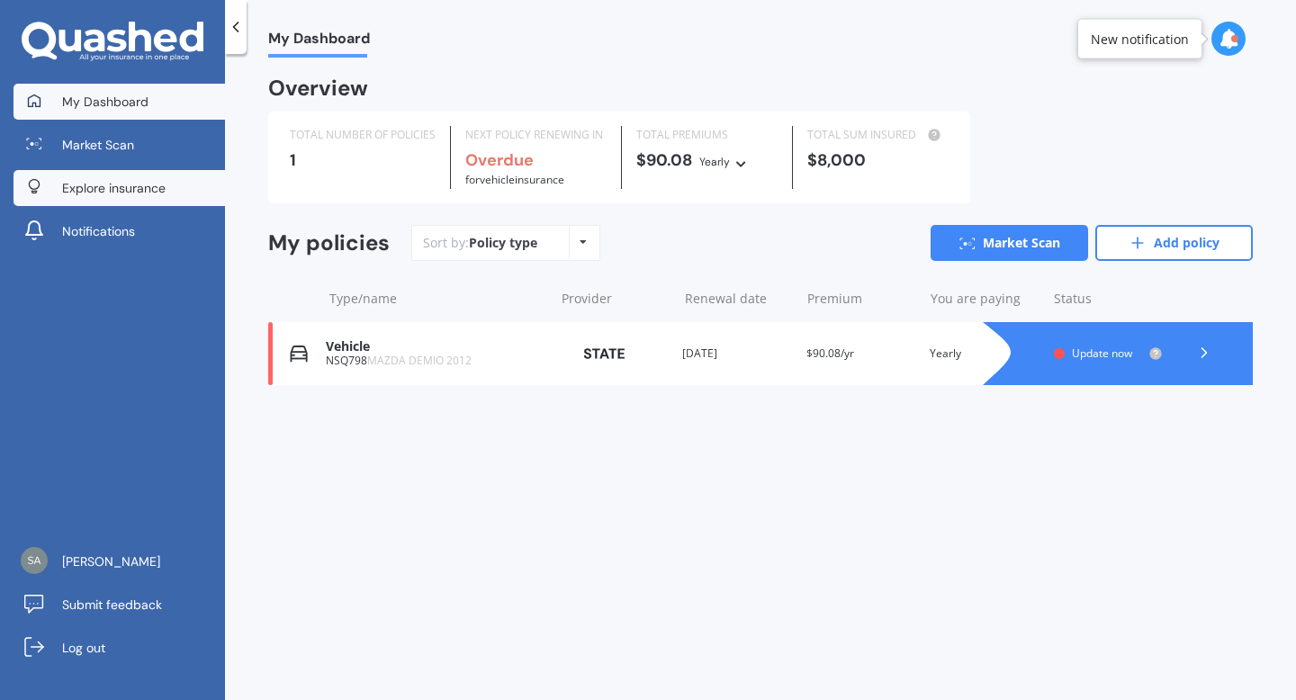
click at [193, 183] on link "Explore insurance" at bounding box center [118, 188] width 211 height 36
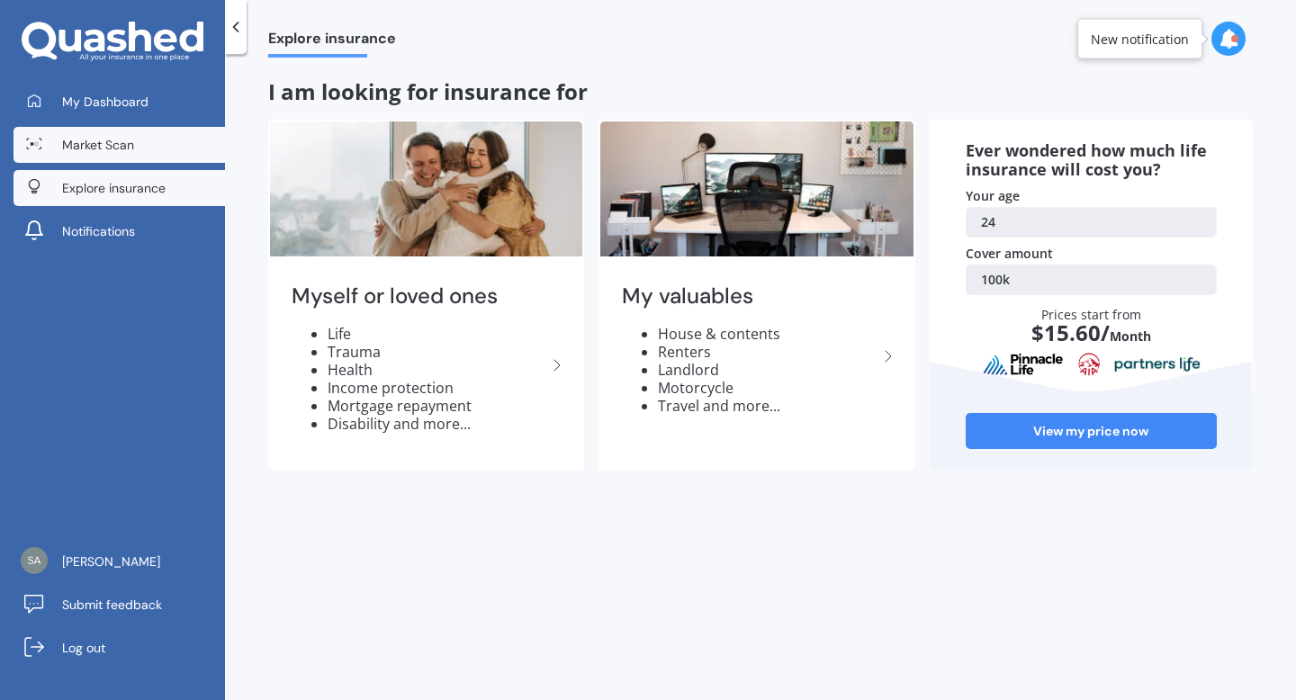
click at [142, 150] on link "Market Scan" at bounding box center [118, 145] width 211 height 36
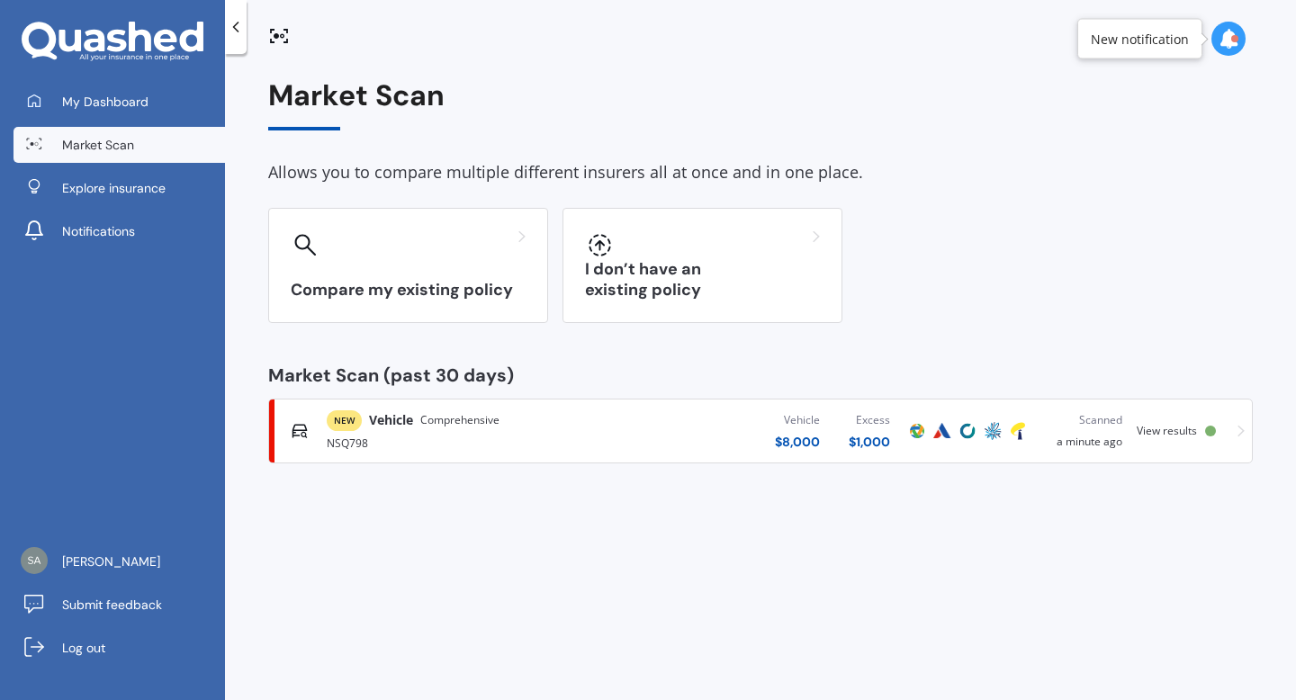
click at [419, 431] on div "NSQ798" at bounding box center [462, 442] width 271 height 22
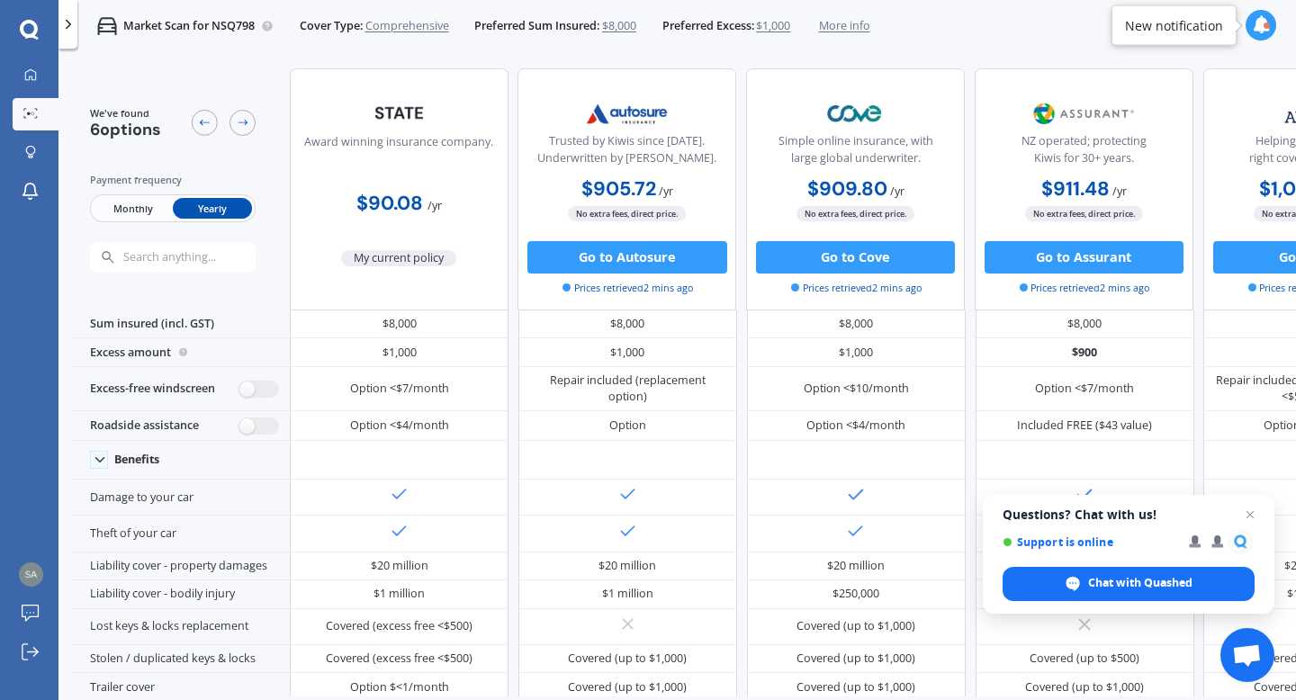
click at [958, 54] on div "Market Scan for NSQ798 Cover Type: Comprehensive Preferred Sum Insured: $8,000 …" at bounding box center [676, 402] width 1237 height 700
click at [18, 345] on div "My Dashboard Market Scan Explore insurance Notifications [PERSON_NAME] Submit f…" at bounding box center [29, 379] width 58 height 641
click at [308, 41] on div "Market Scan for NSQ798 Cover Type: Comprehensive Preferred Sum Insured: $8,000 …" at bounding box center [473, 26] width 792 height 52
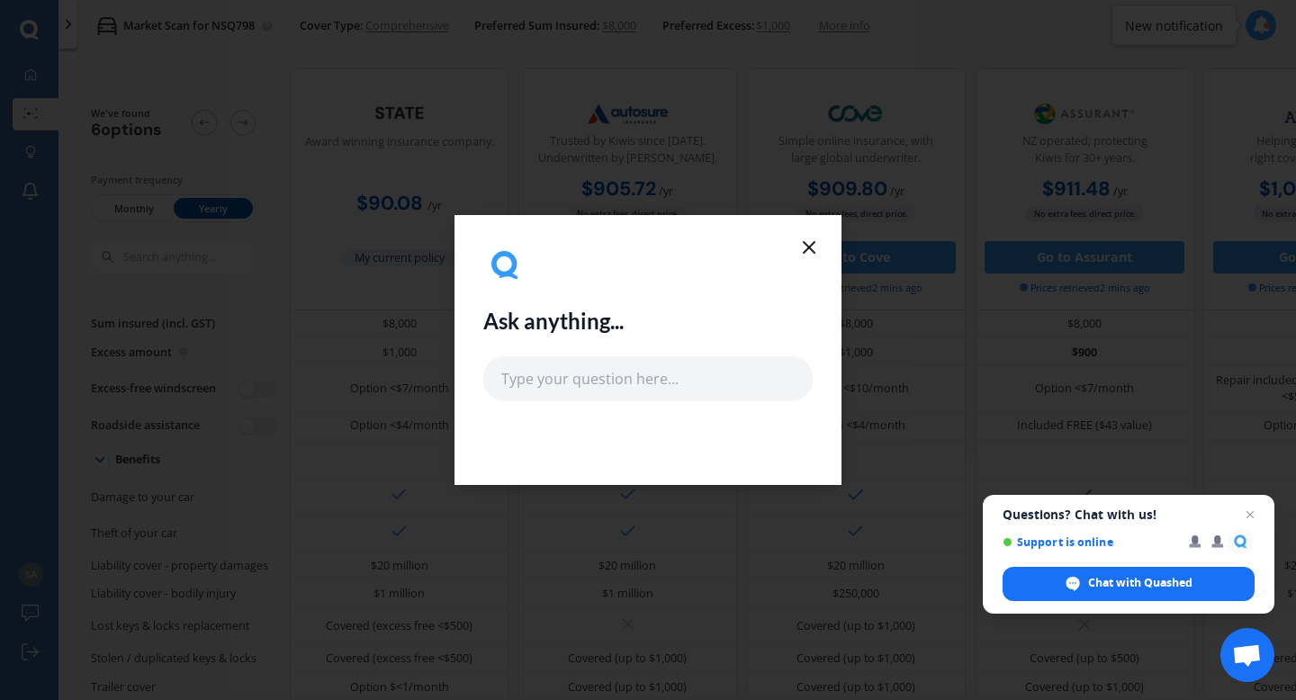
click at [807, 248] on line at bounding box center [808, 247] width 11 height 11
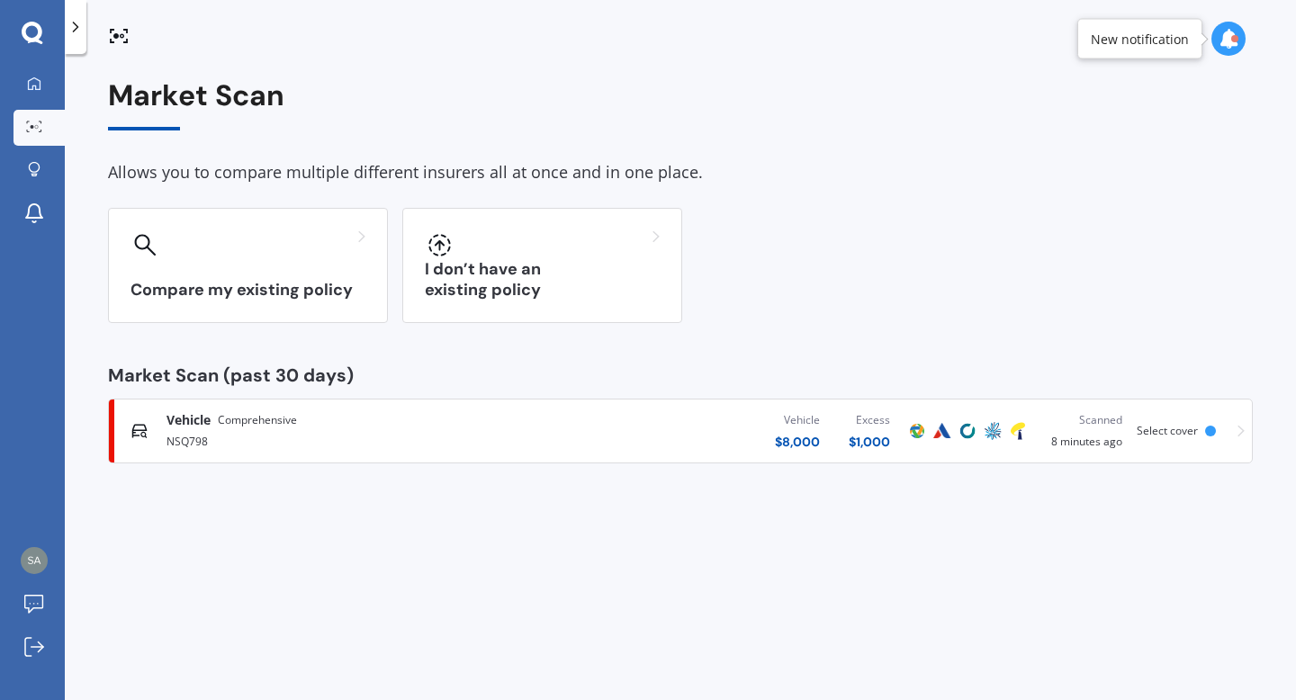
click at [1096, 440] on div "Scanned 8 minutes ago" at bounding box center [1083, 431] width 77 height 40
